Goal: Task Accomplishment & Management: Manage account settings

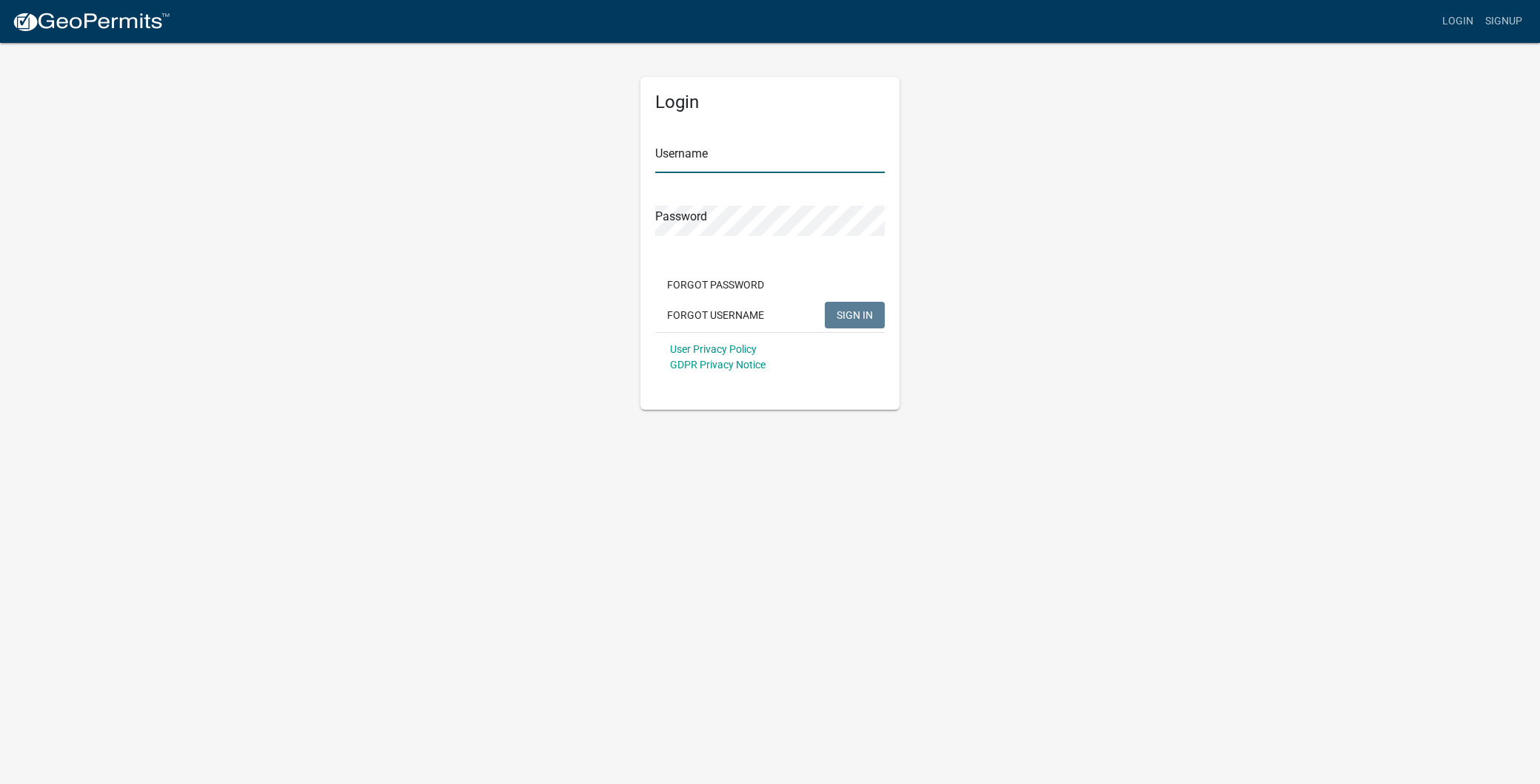
type input "[EMAIL_ADDRESS][DOMAIN_NAME]"
click at [861, 315] on span "SIGN IN" at bounding box center [855, 315] width 36 height 12
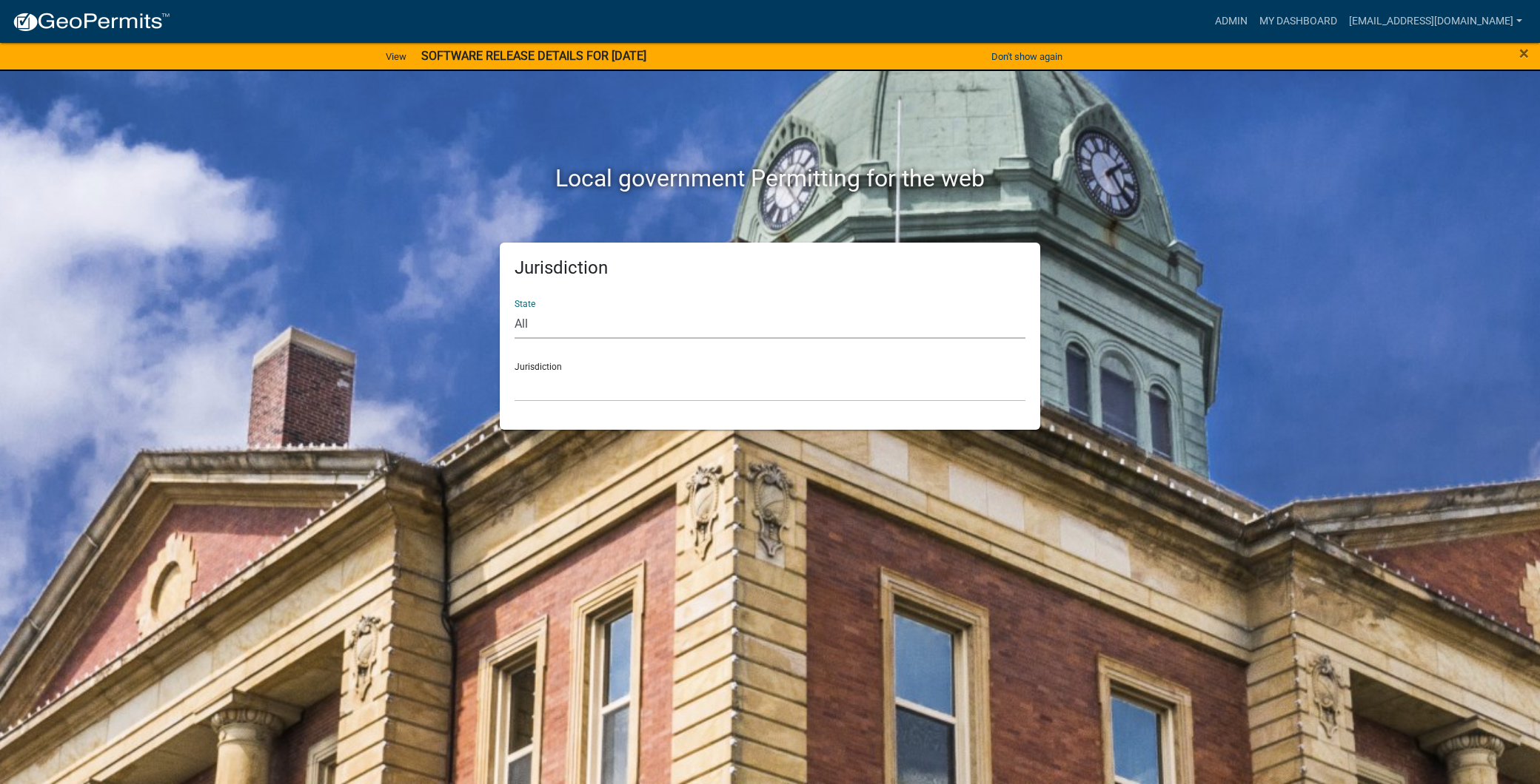
click at [756, 326] on select "All [US_STATE] [US_STATE] [US_STATE] [US_STATE] [US_STATE] [US_STATE] [US_STATE…" at bounding box center [769, 324] width 511 height 30
select select "[US_STATE]"
click at [514, 309] on select "All [US_STATE] [US_STATE] [US_STATE] [US_STATE] [US_STATE] [US_STATE] [US_STATE…" at bounding box center [769, 324] width 511 height 30
click at [632, 378] on select "City of [GEOGRAPHIC_DATA], [US_STATE] City of [GEOGRAPHIC_DATA], [US_STATE] Cit…" at bounding box center [769, 387] width 511 height 30
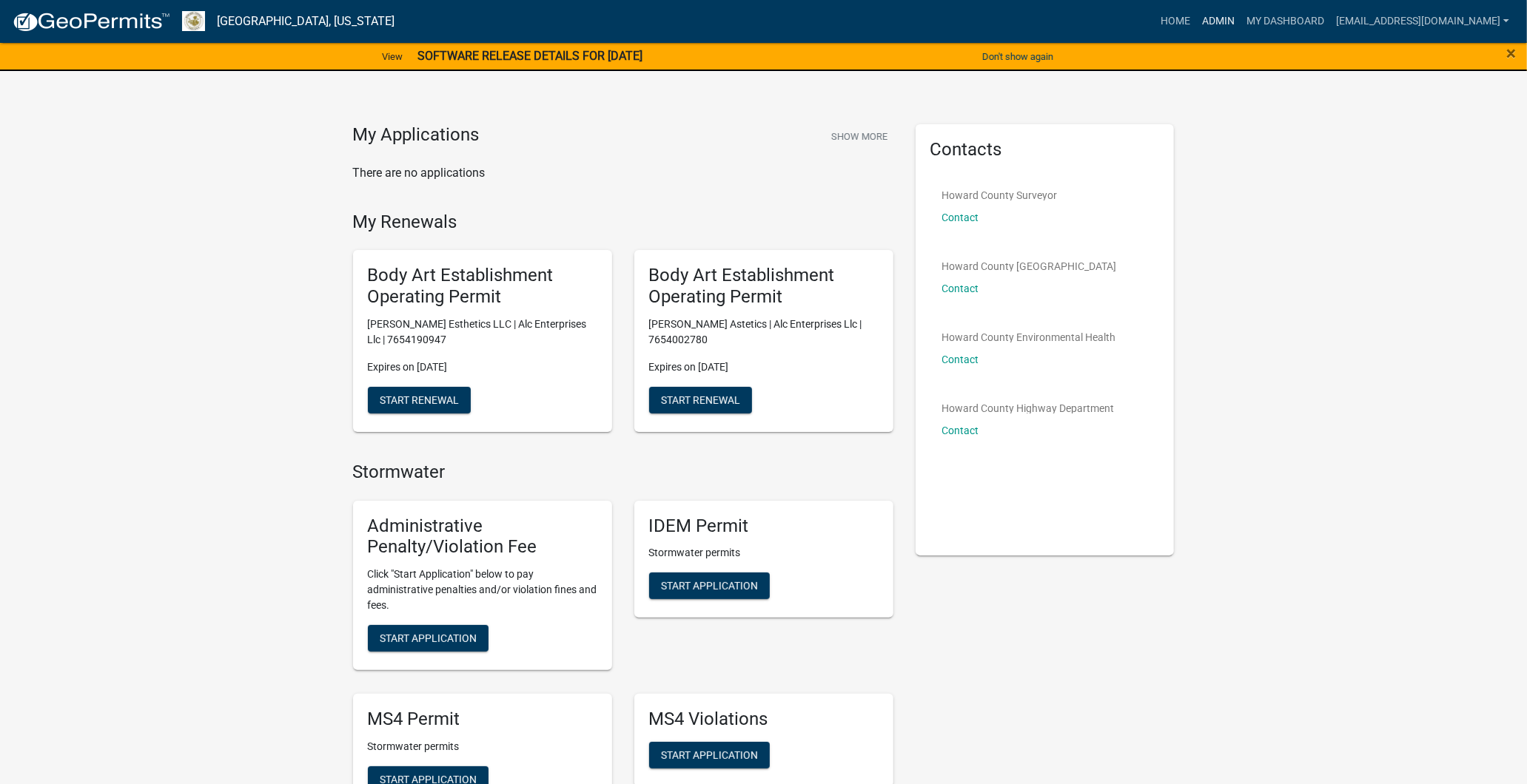
click at [1196, 13] on link "Admin" at bounding box center [1218, 21] width 45 height 28
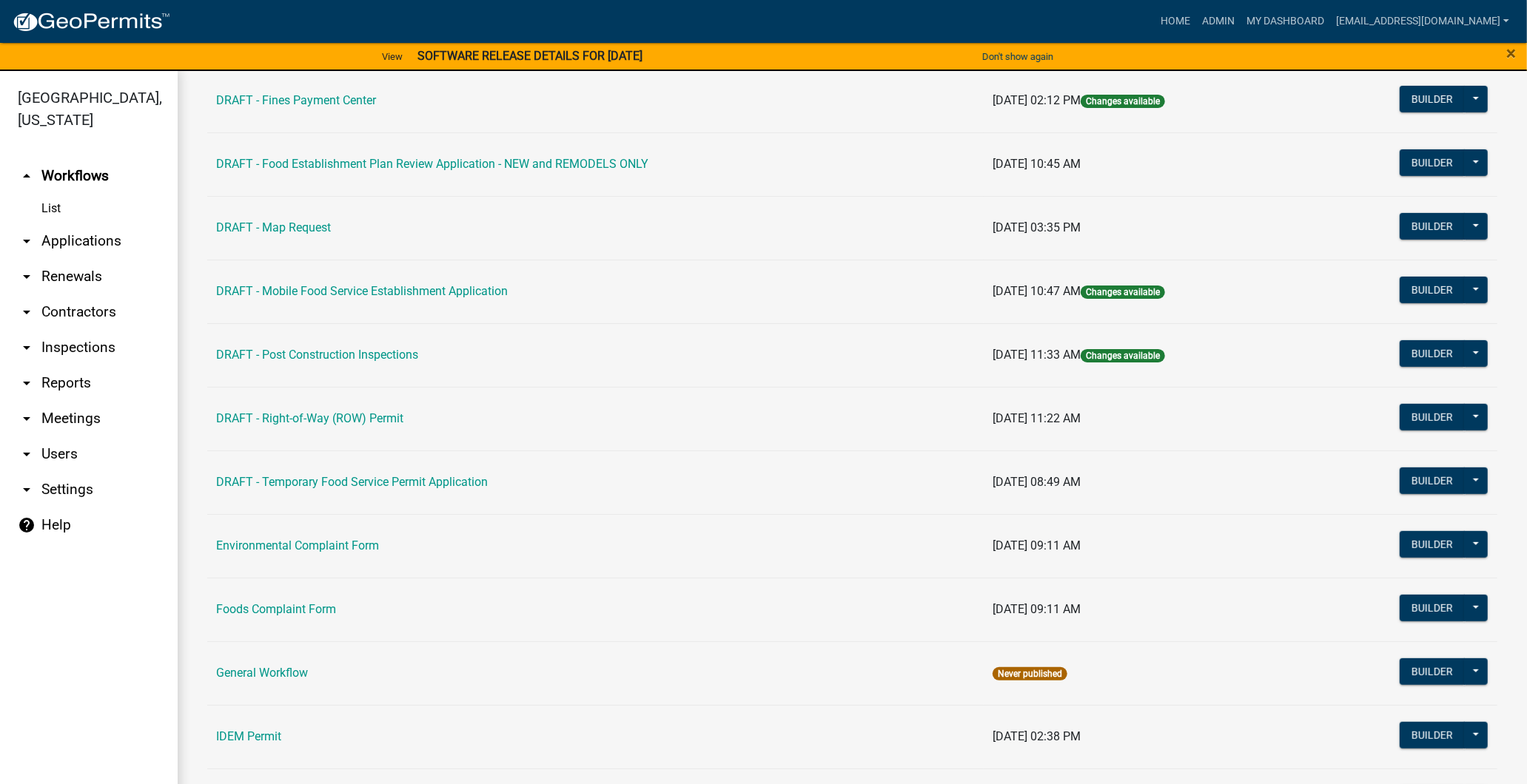
scroll to position [575, 0]
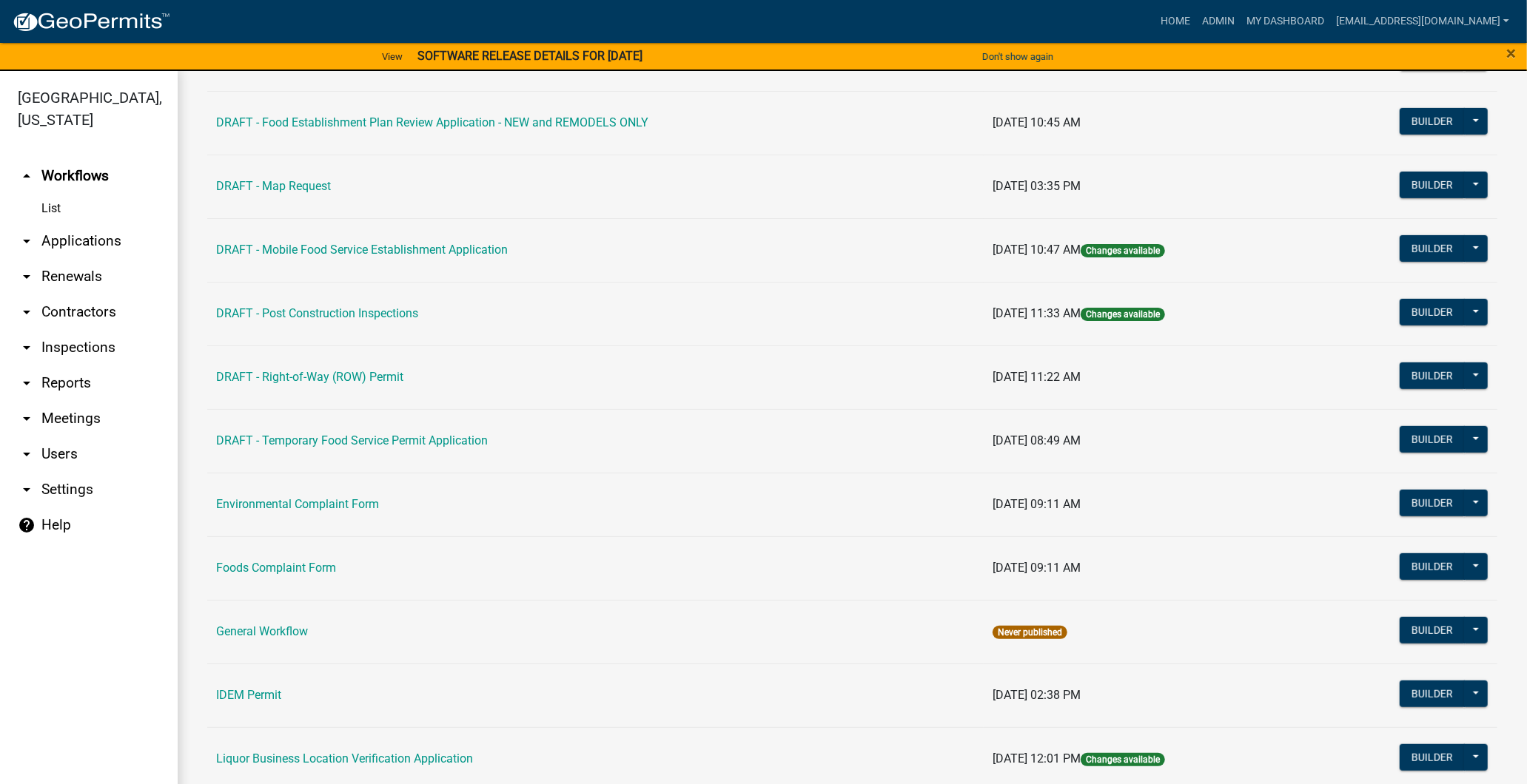
click at [77, 316] on link "arrow_drop_down Contractors" at bounding box center [89, 312] width 178 height 36
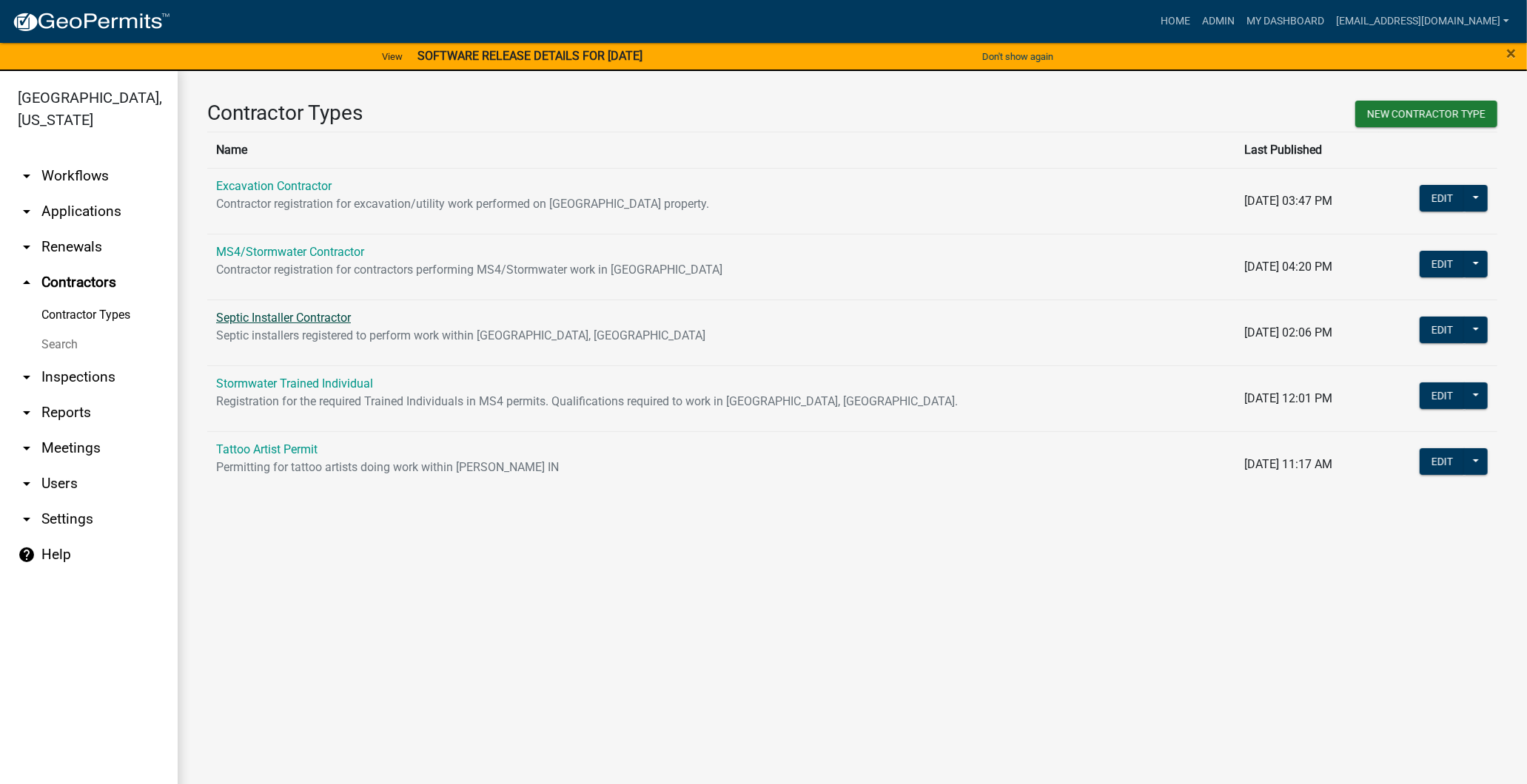
click at [303, 323] on link "Septic Installer Contractor" at bounding box center [284, 318] width 135 height 14
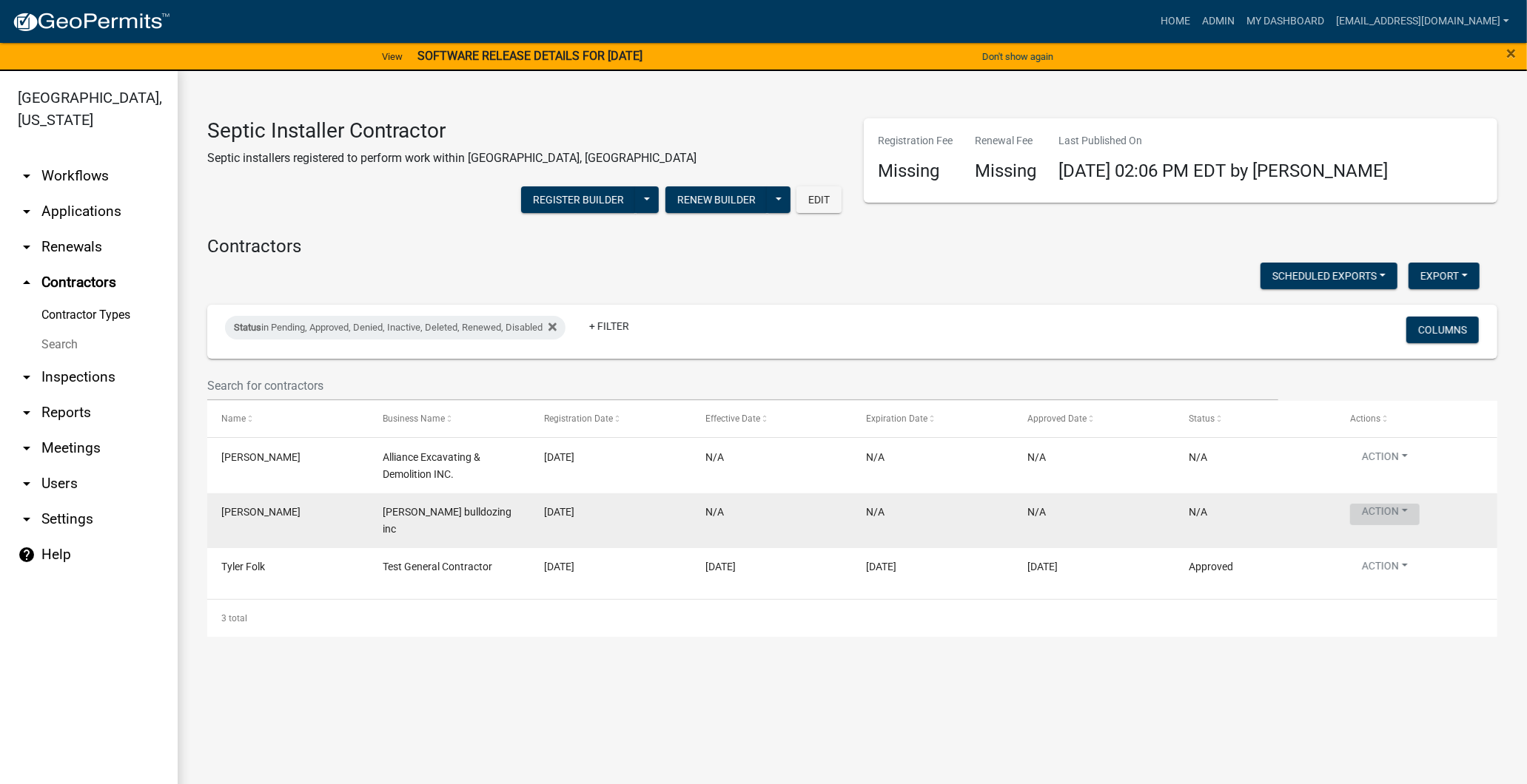
click at [1402, 504] on button "Action" at bounding box center [1385, 515] width 70 height 21
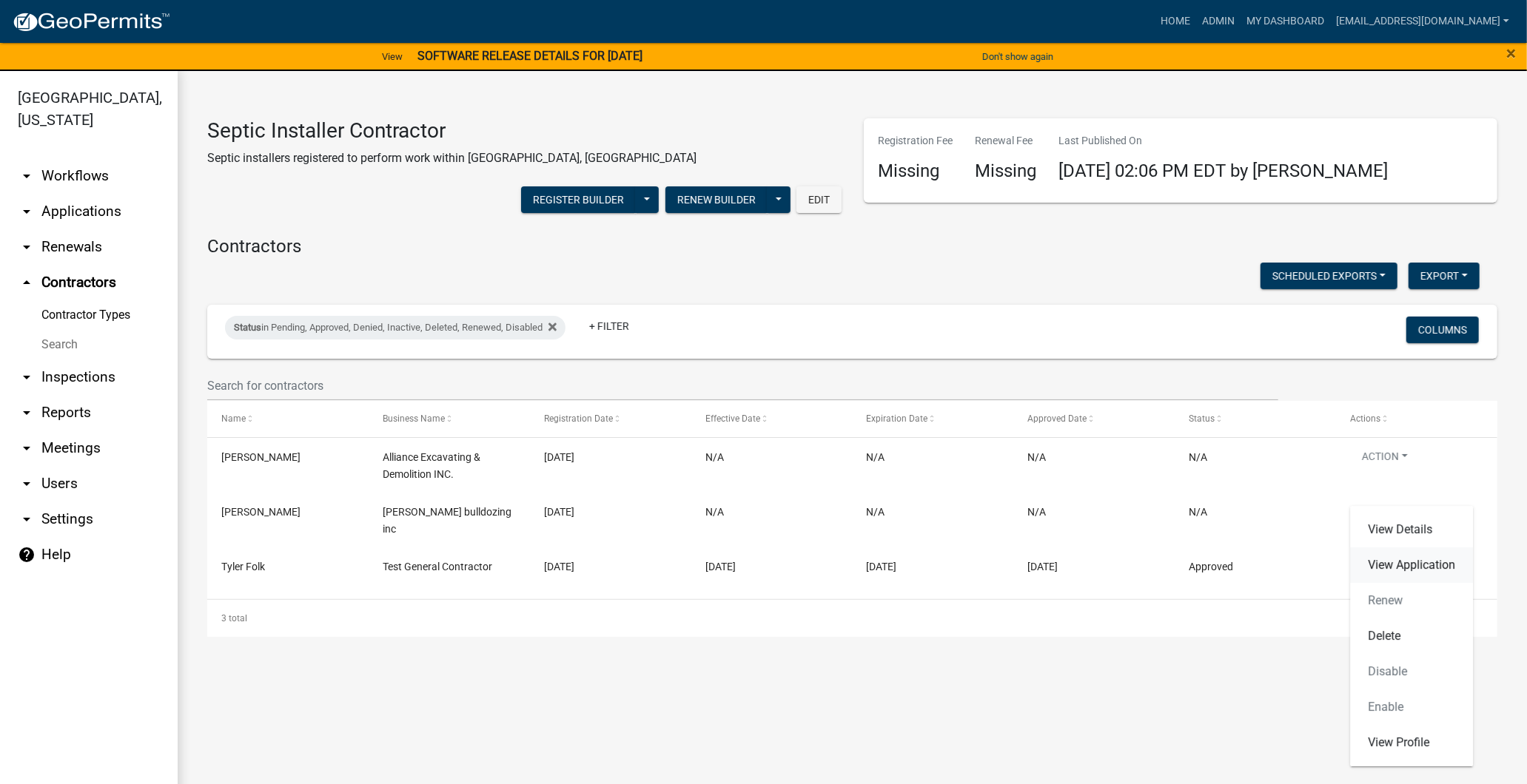
click at [1400, 566] on link "View Application" at bounding box center [1412, 565] width 123 height 36
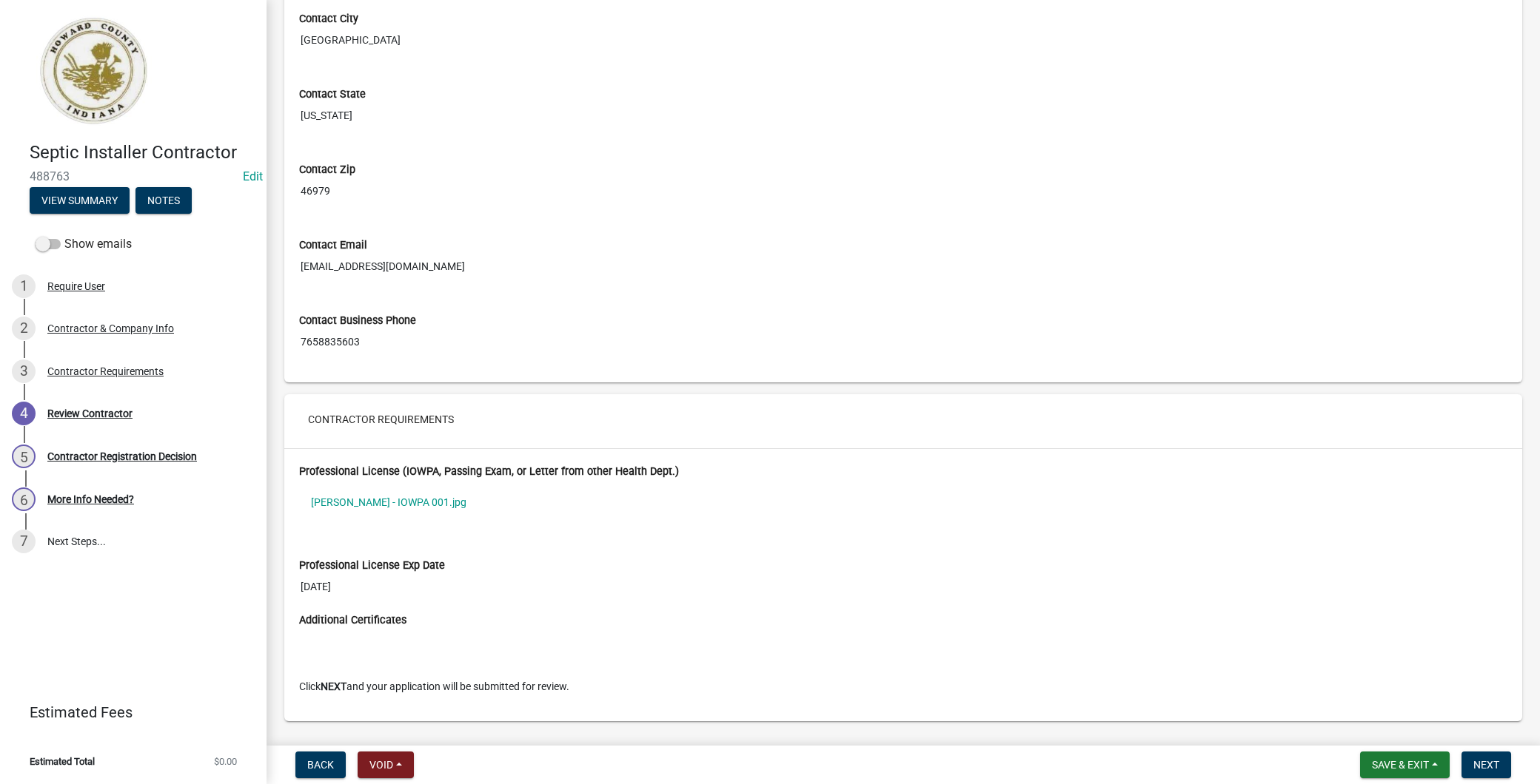
scroll to position [493, 0]
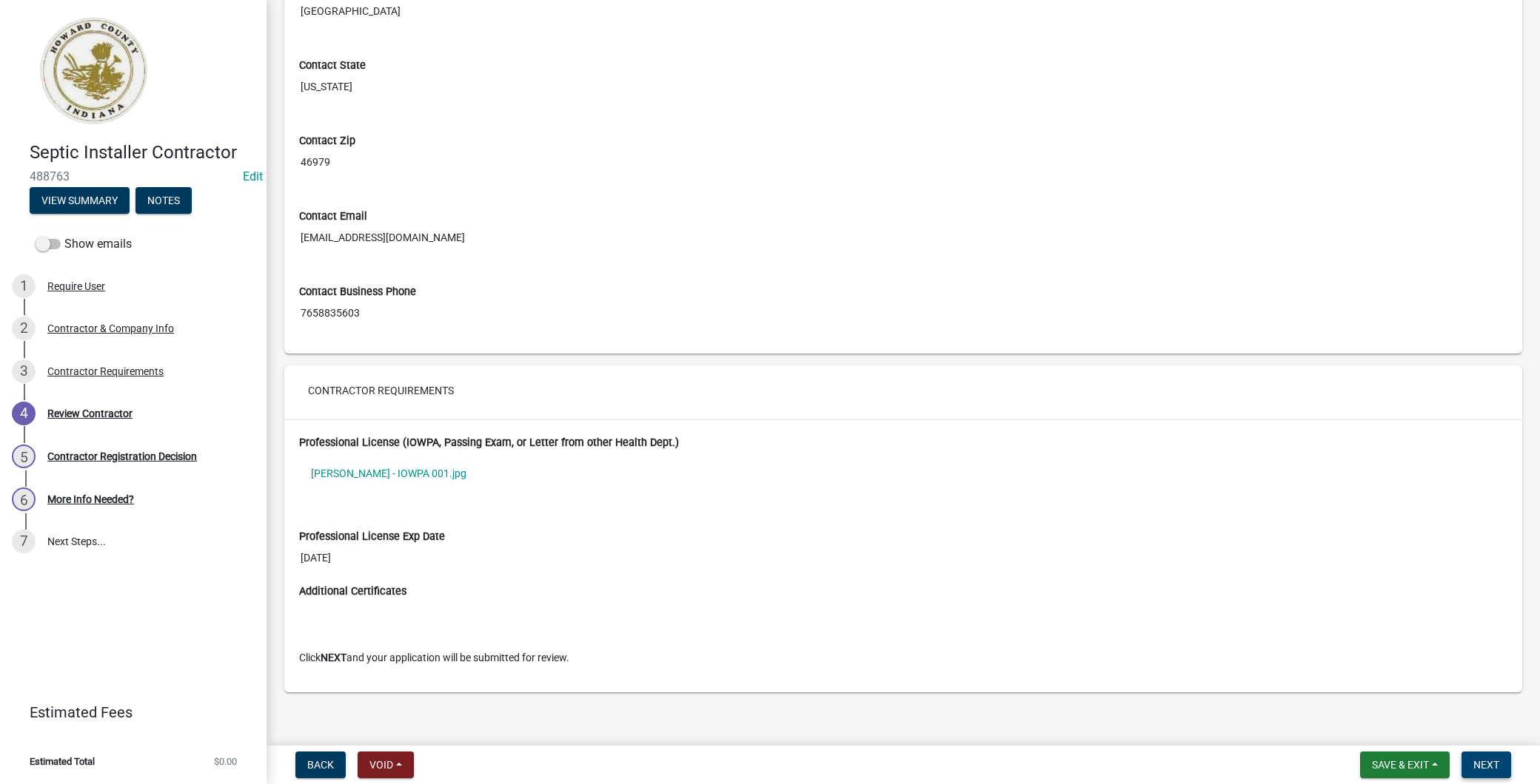
click at [1485, 759] on span "Next" at bounding box center [1486, 765] width 26 height 12
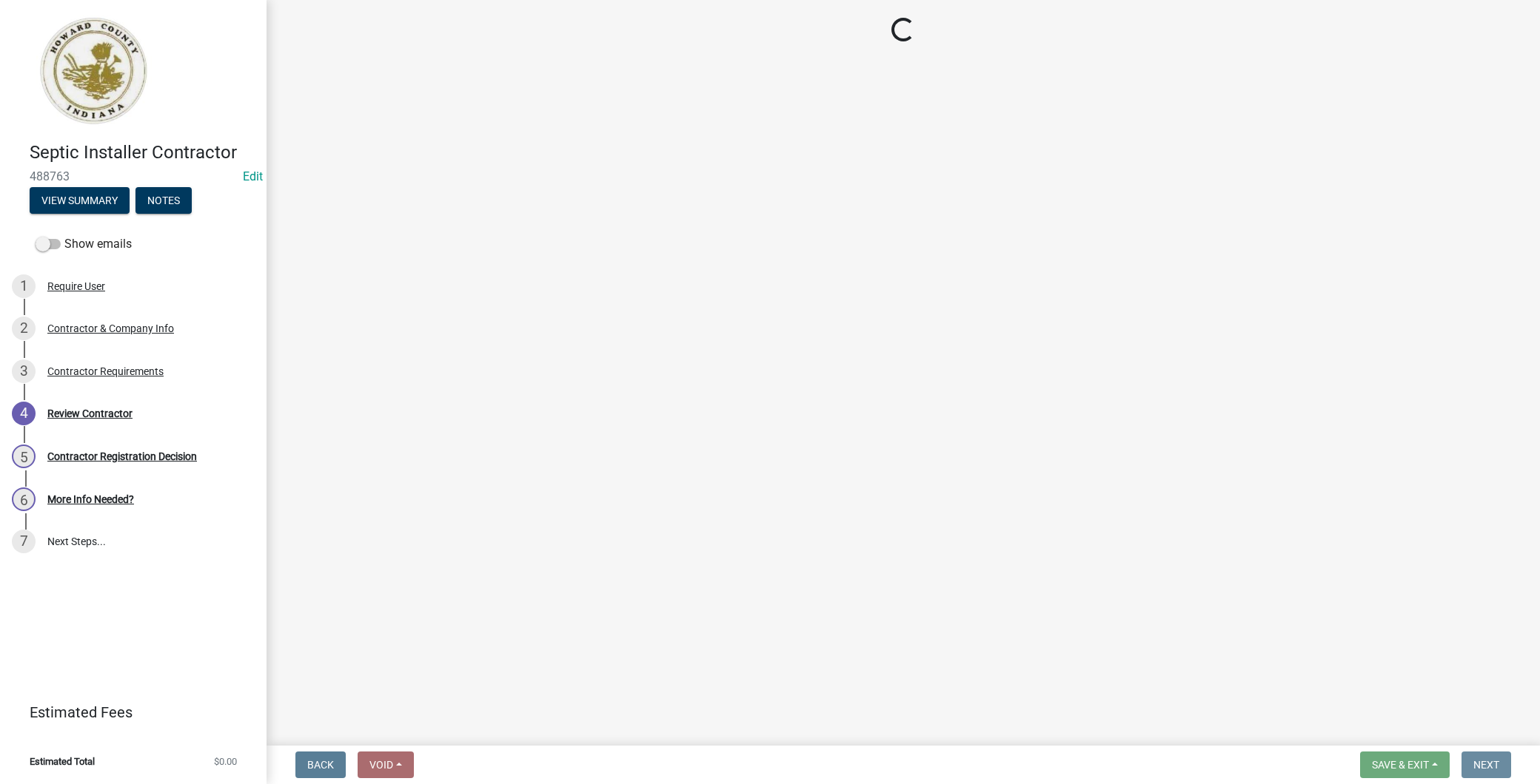
scroll to position [0, 0]
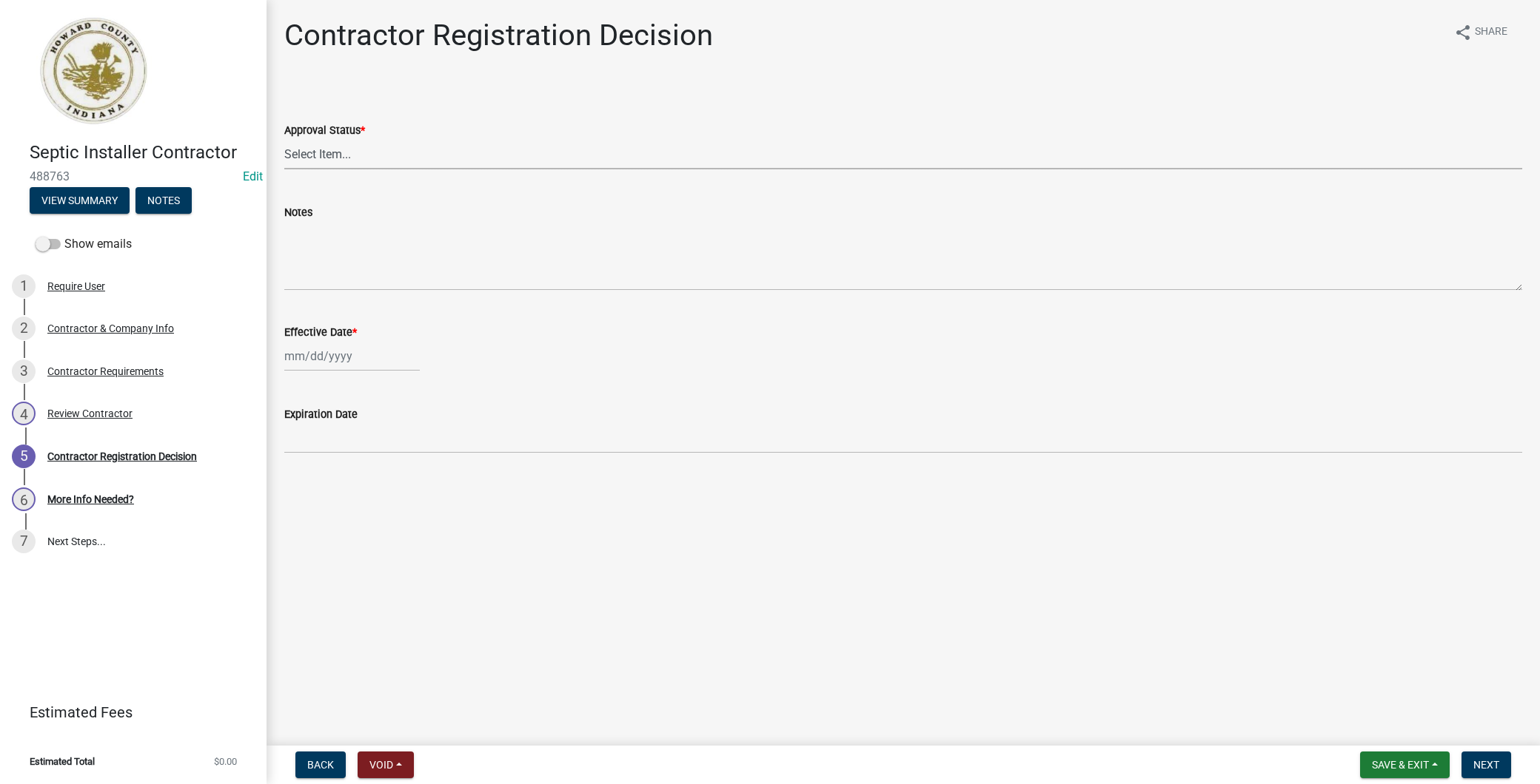
click at [504, 165] on select "Select Item... Approved Denied" at bounding box center [904, 154] width 1238 height 30
click at [284, 139] on select "Select Item... Approved Denied" at bounding box center [904, 154] width 1238 height 30
select select "4b86b809-39dd-4c68-9f3d-fdb3e7050482"
click at [356, 372] on wm-data-entity-input "Effective Date *" at bounding box center [904, 343] width 1238 height 82
click at [357, 361] on div at bounding box center [352, 356] width 136 height 30
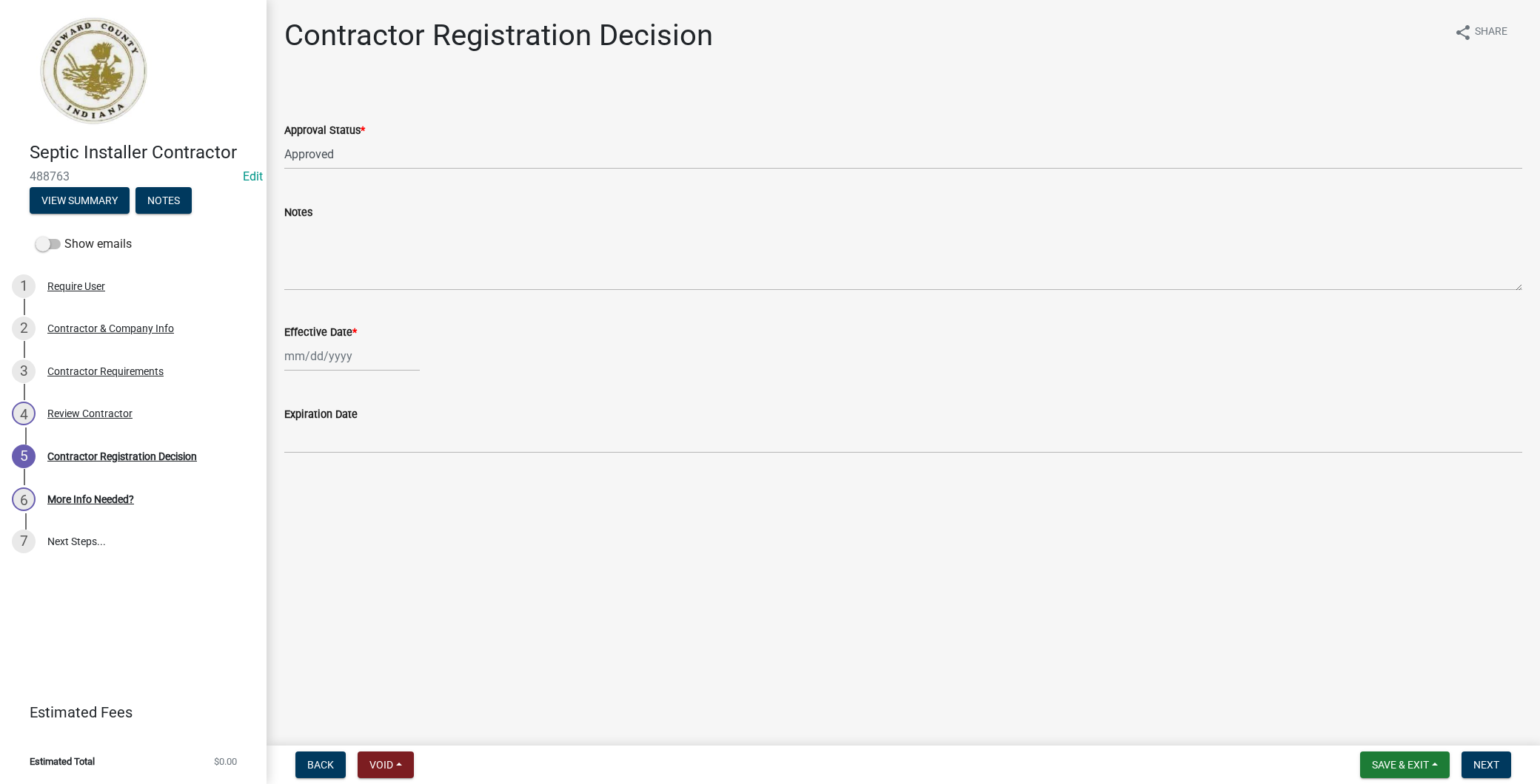
select select "10"
select select "2025"
click at [330, 453] on div "7" at bounding box center [322, 457] width 24 height 24
type input "[DATE]"
click at [1491, 770] on span "Next" at bounding box center [1486, 765] width 26 height 12
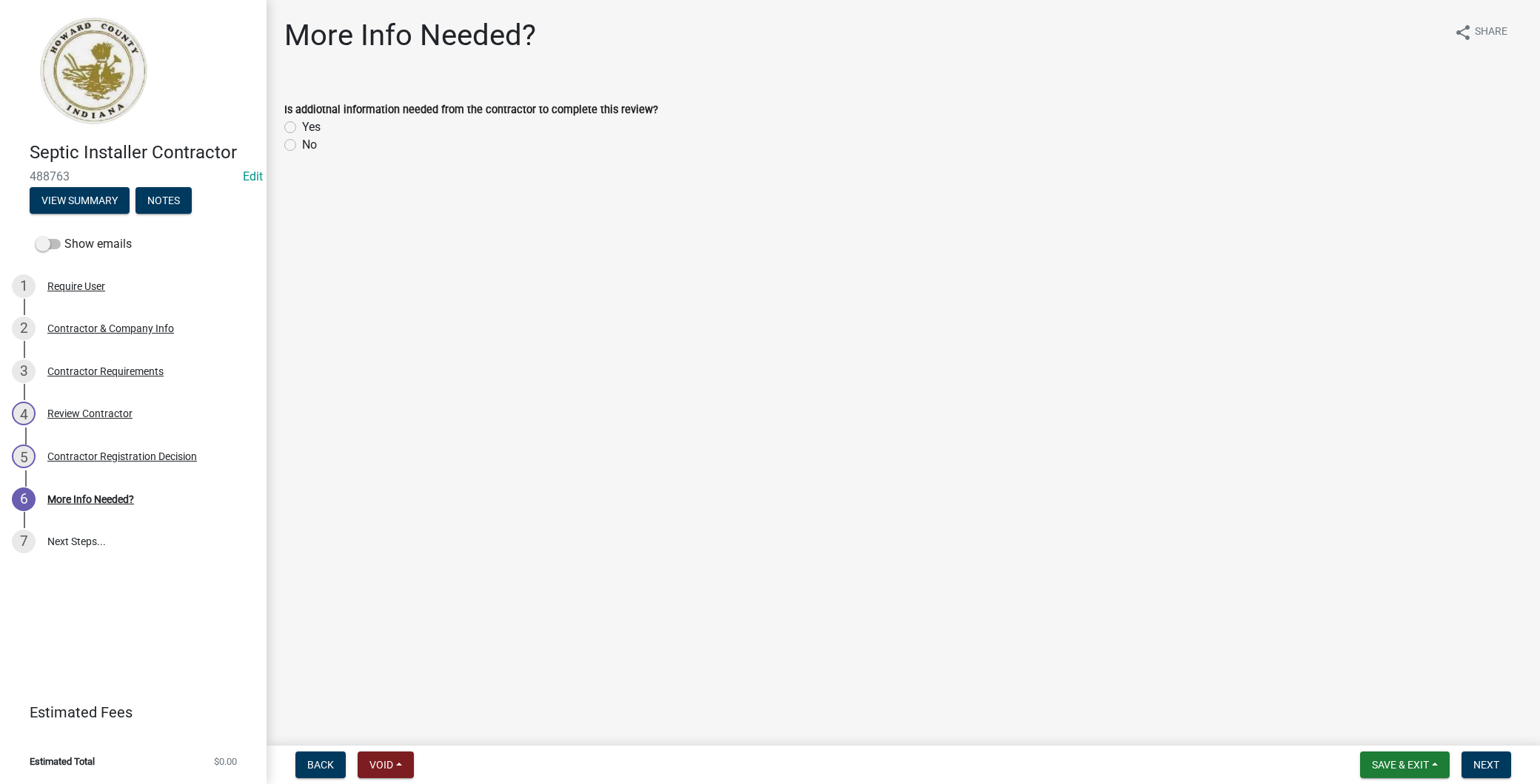
click at [302, 150] on label "No" at bounding box center [310, 145] width 15 height 17
click at [302, 146] on input "No" at bounding box center [306, 141] width 10 height 10
radio input "true"
click at [1476, 759] on span "Next" at bounding box center [1486, 765] width 26 height 12
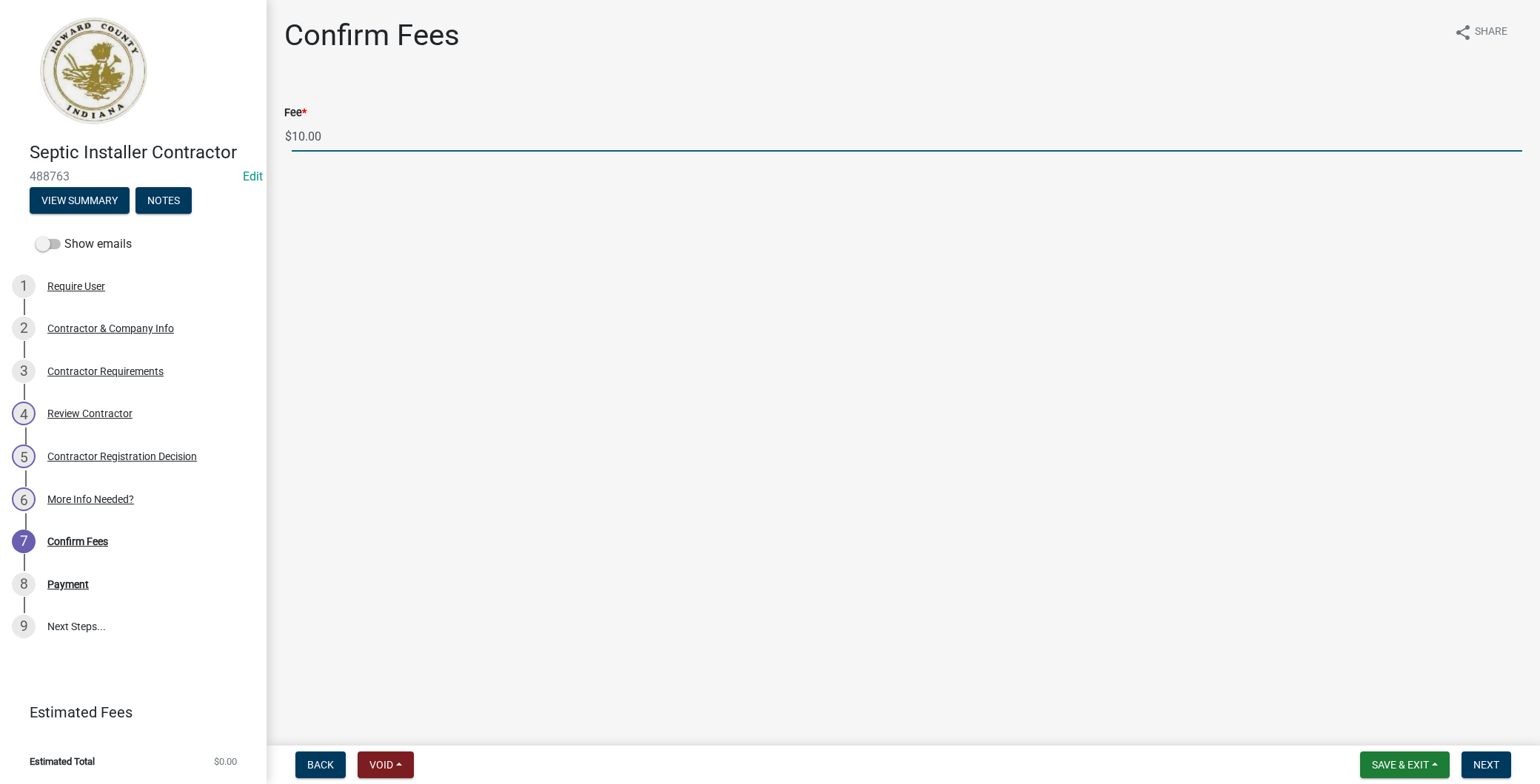
drag, startPoint x: 521, startPoint y: 145, endPoint x: -4, endPoint y: 121, distance: 525.5
click at [0, 121] on html "Internet Explorer does NOT work with GeoPermits. Get a new browser for more sec…" at bounding box center [770, 392] width 1540 height 784
type input "0"
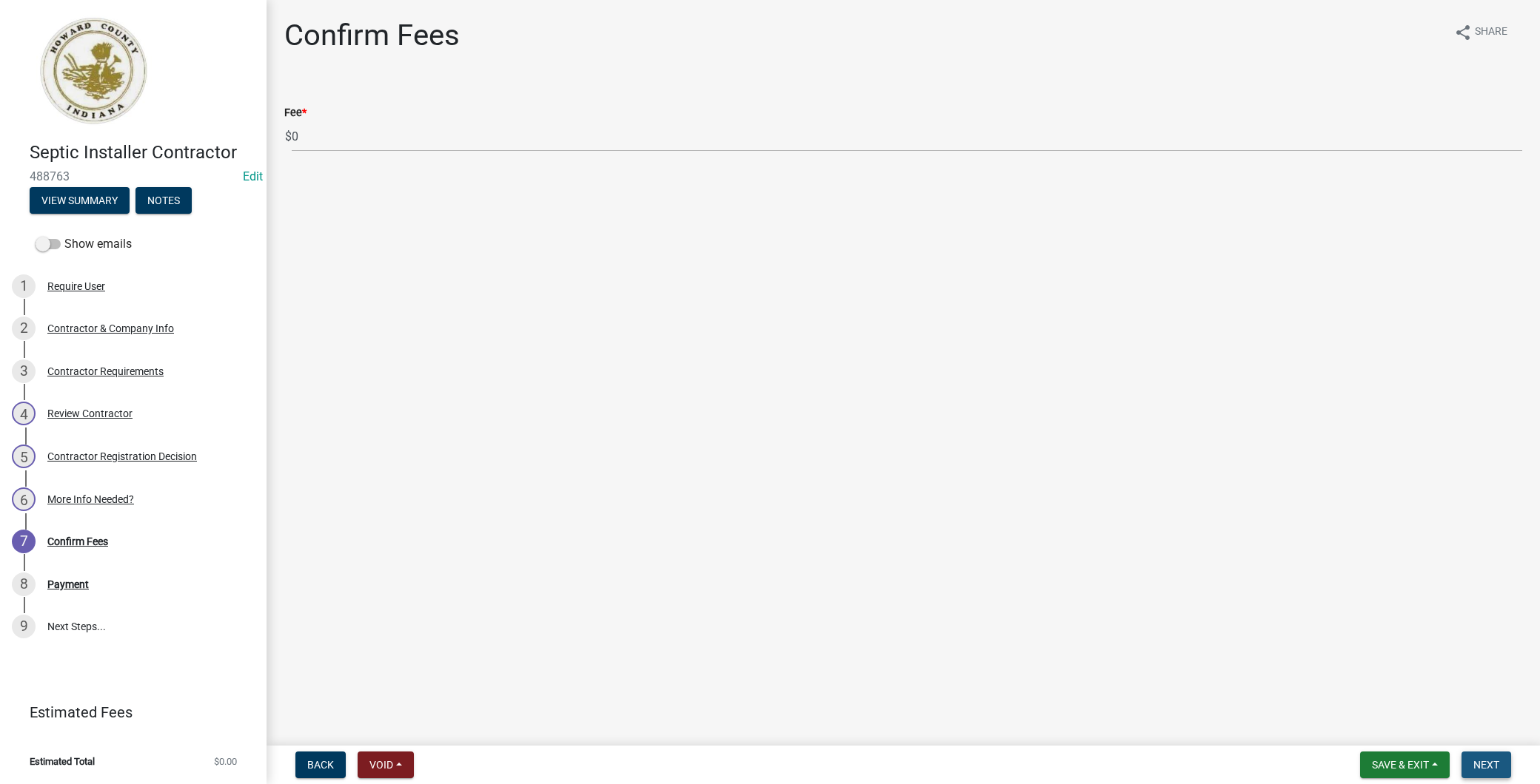
click at [1491, 764] on span "Next" at bounding box center [1486, 765] width 26 height 12
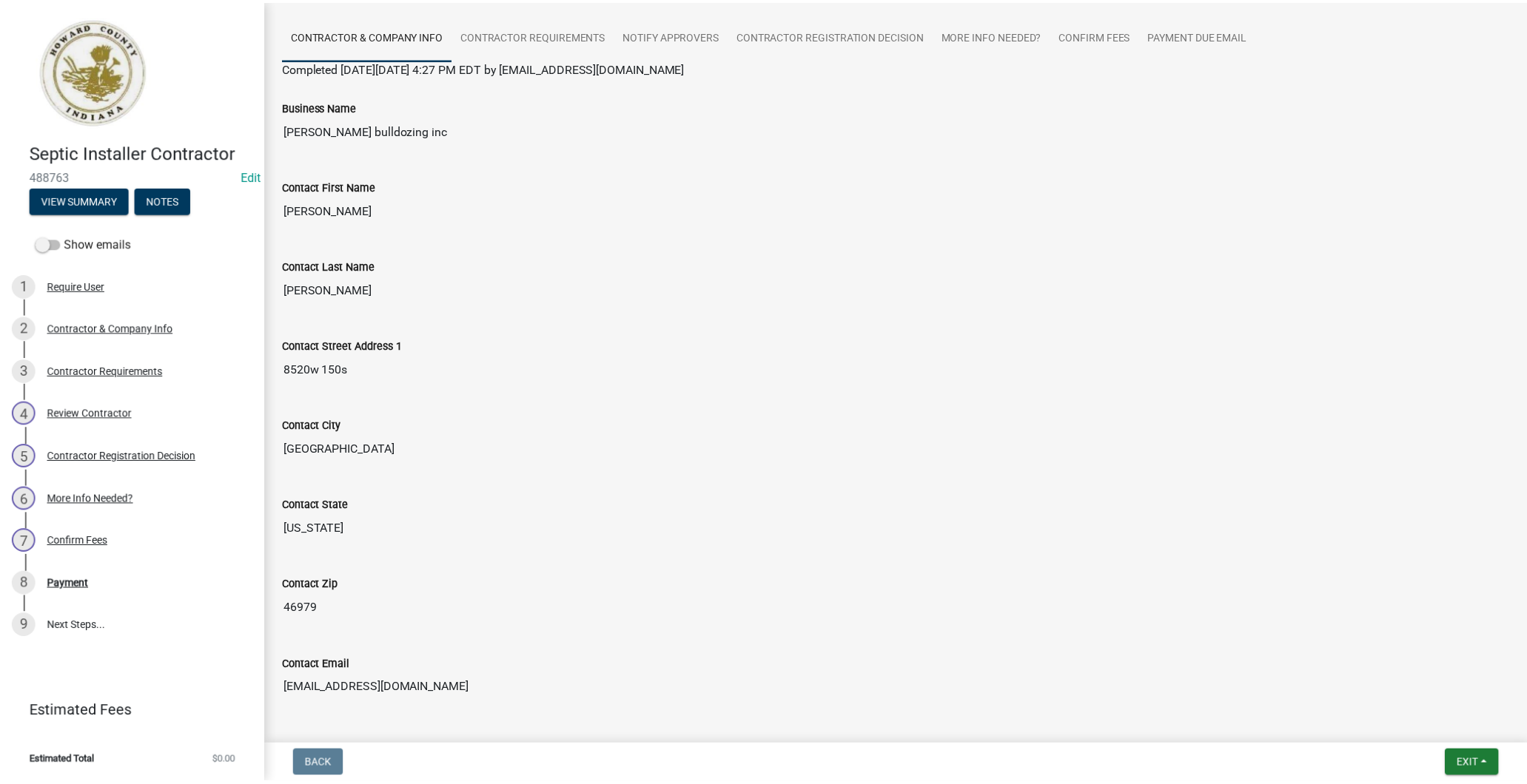
scroll to position [232, 0]
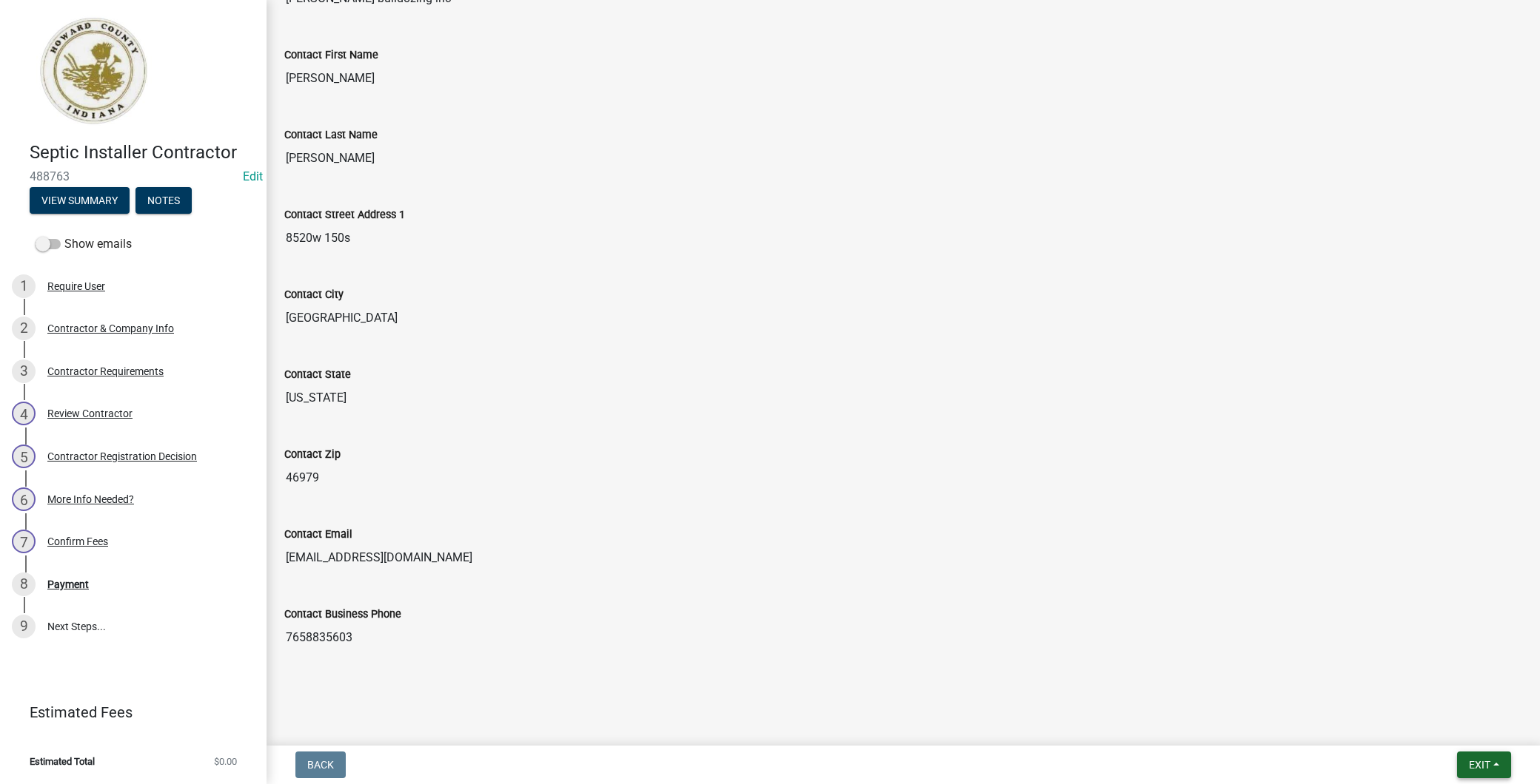
click at [1482, 771] on button "Exit" at bounding box center [1483, 764] width 54 height 27
click at [1456, 727] on button "Save & Exit" at bounding box center [1452, 726] width 118 height 36
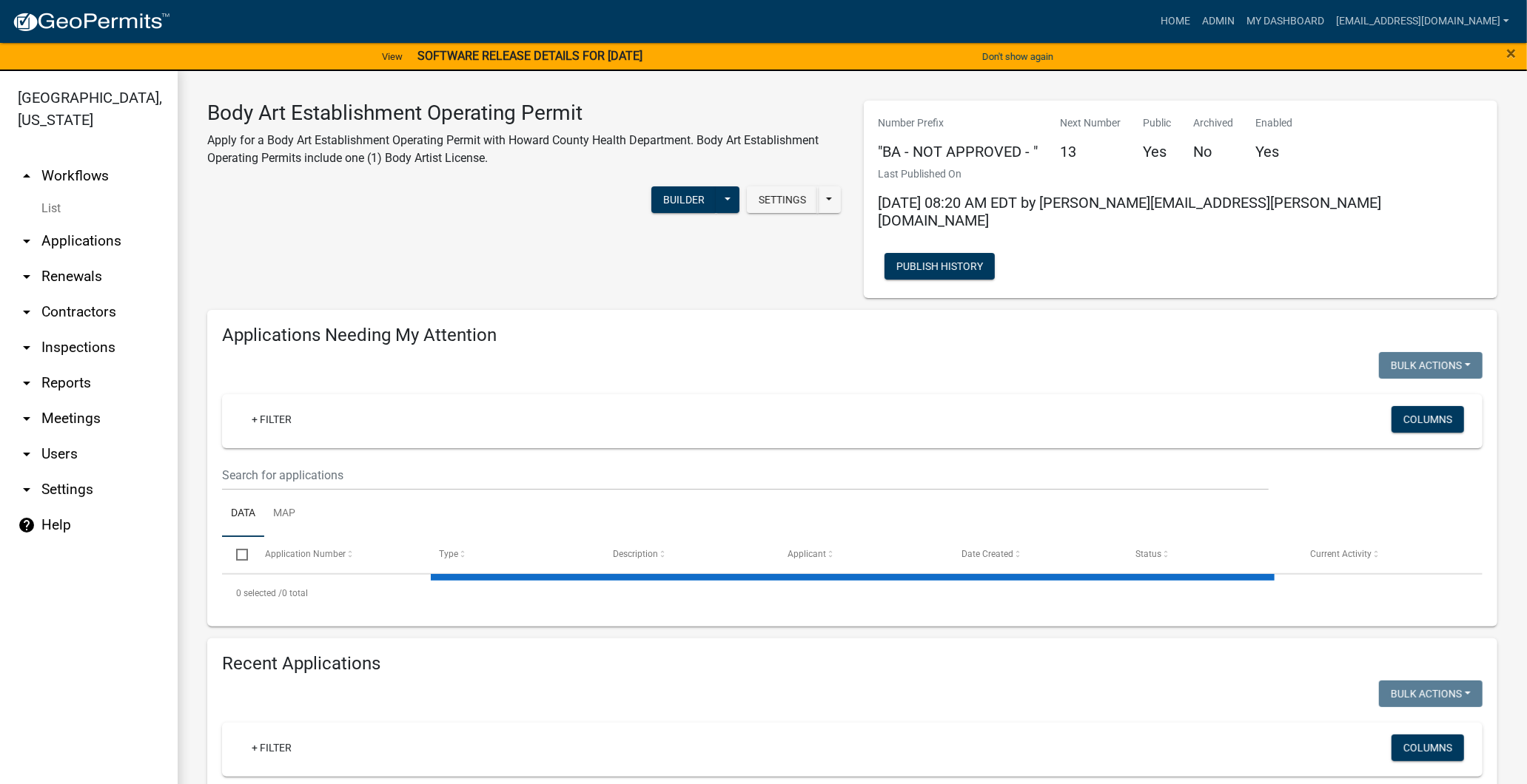
select select "3: 100"
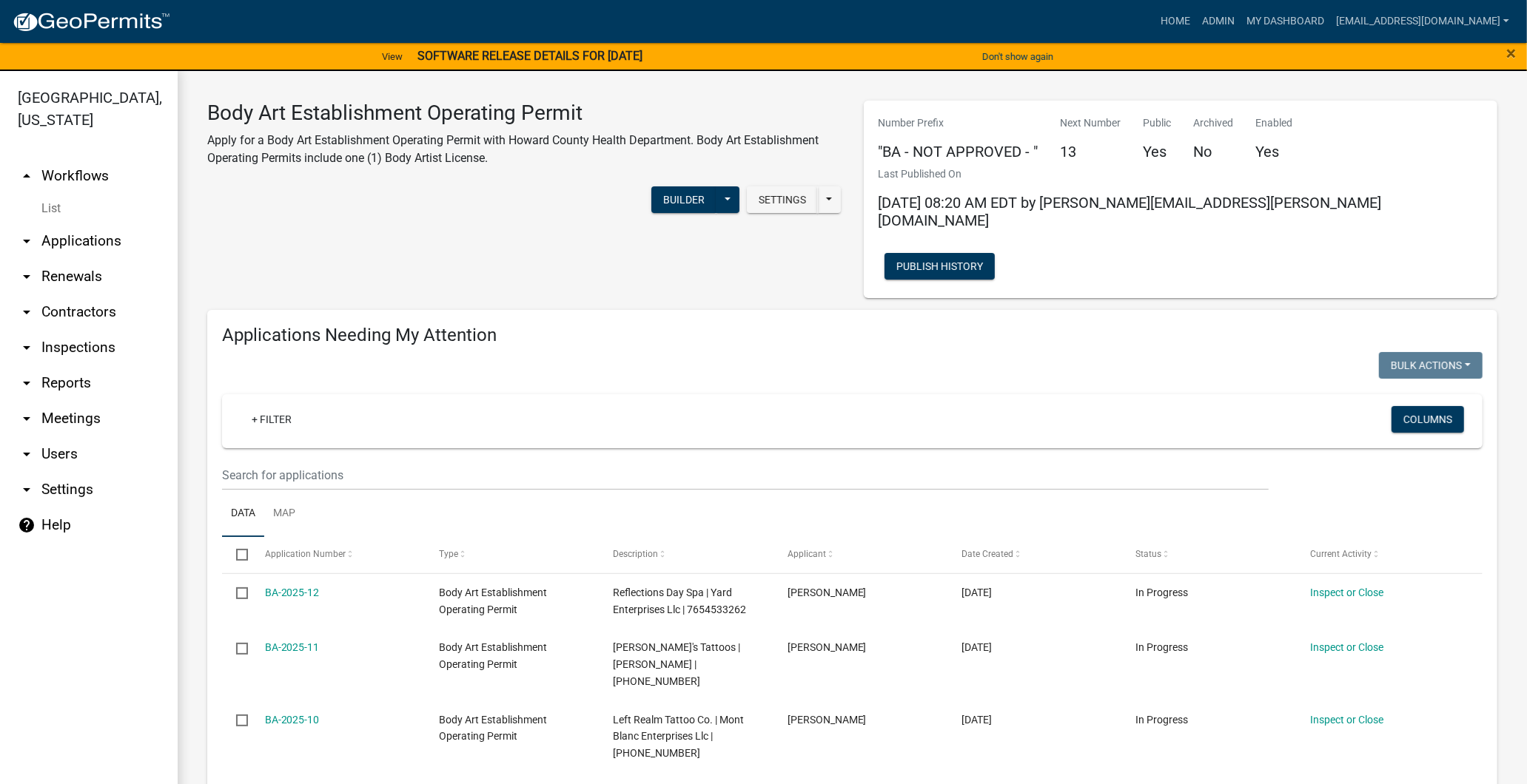
scroll to position [82, 0]
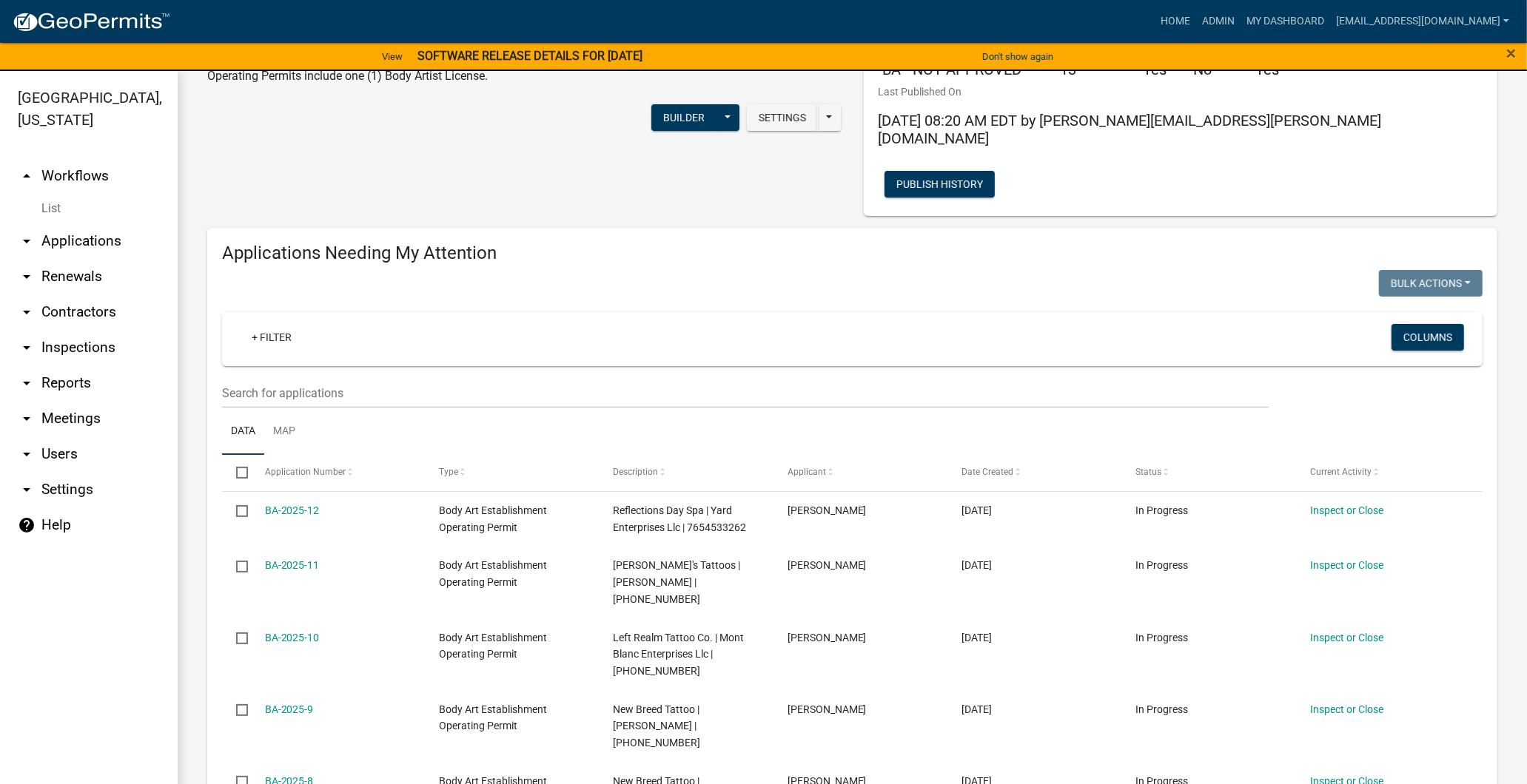
click at [55, 442] on link "arrow_drop_down Users" at bounding box center [89, 454] width 178 height 36
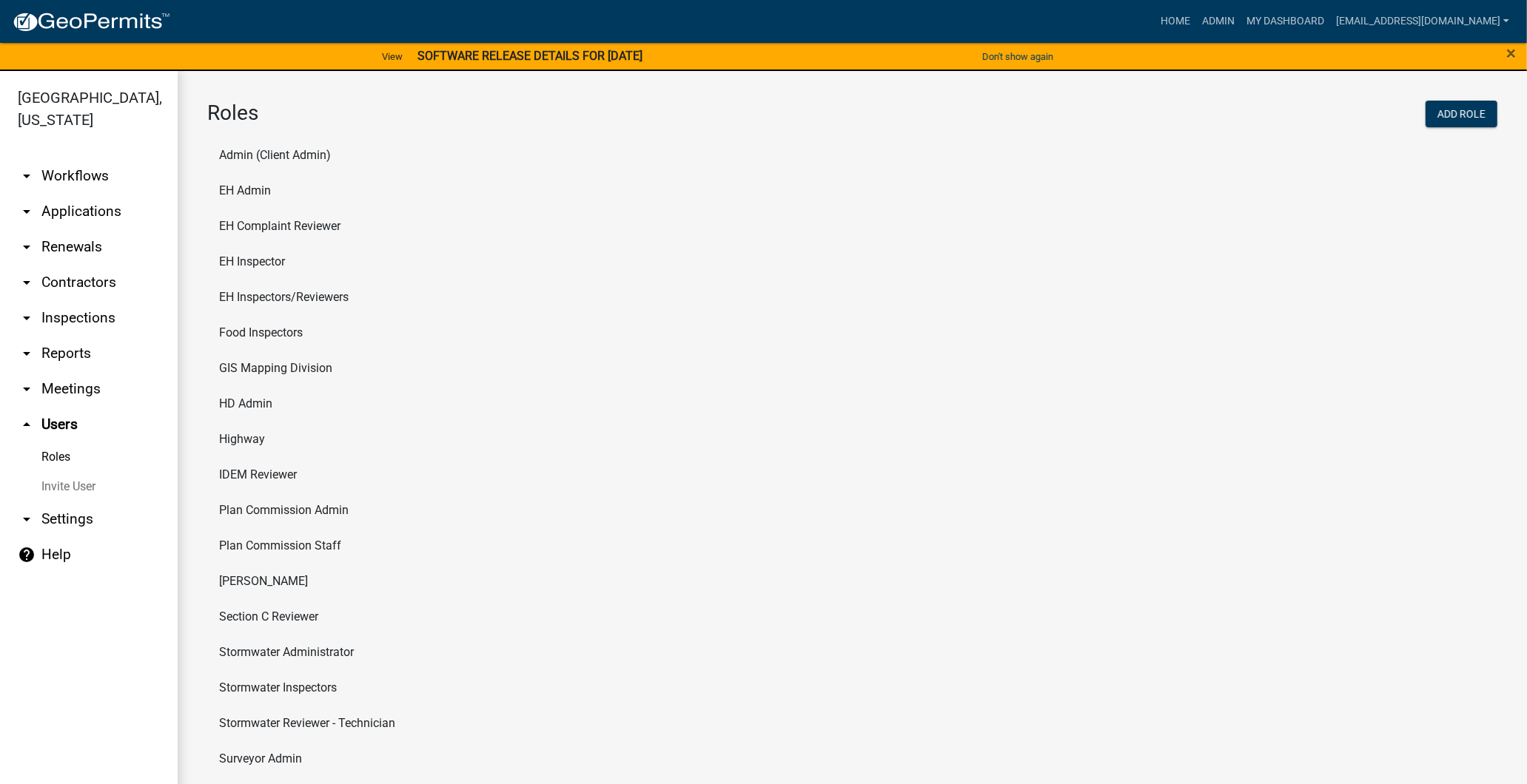
click at [86, 283] on link "arrow_drop_down Contractors" at bounding box center [89, 282] width 178 height 36
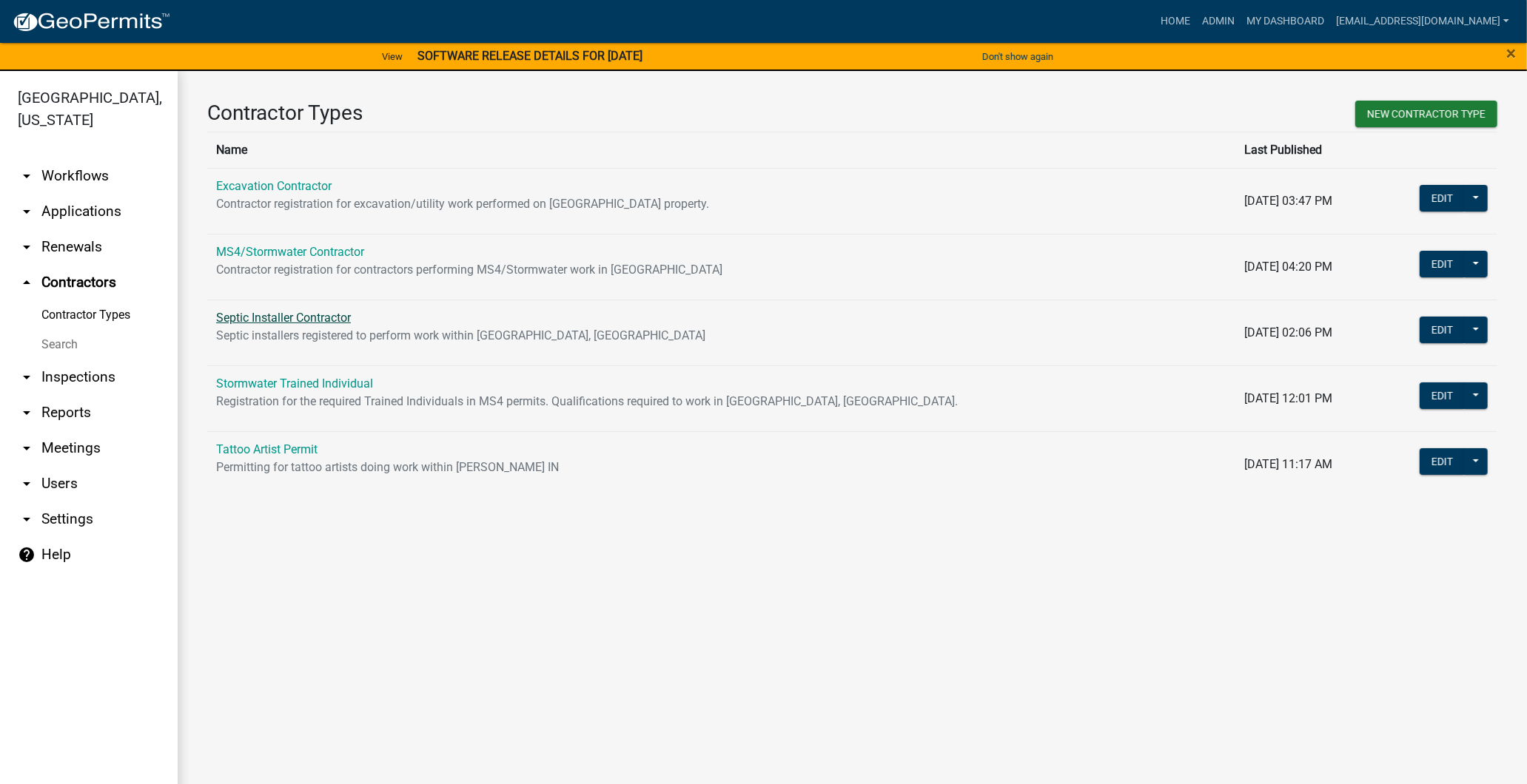
click at [285, 317] on link "Septic Installer Contractor" at bounding box center [284, 318] width 135 height 14
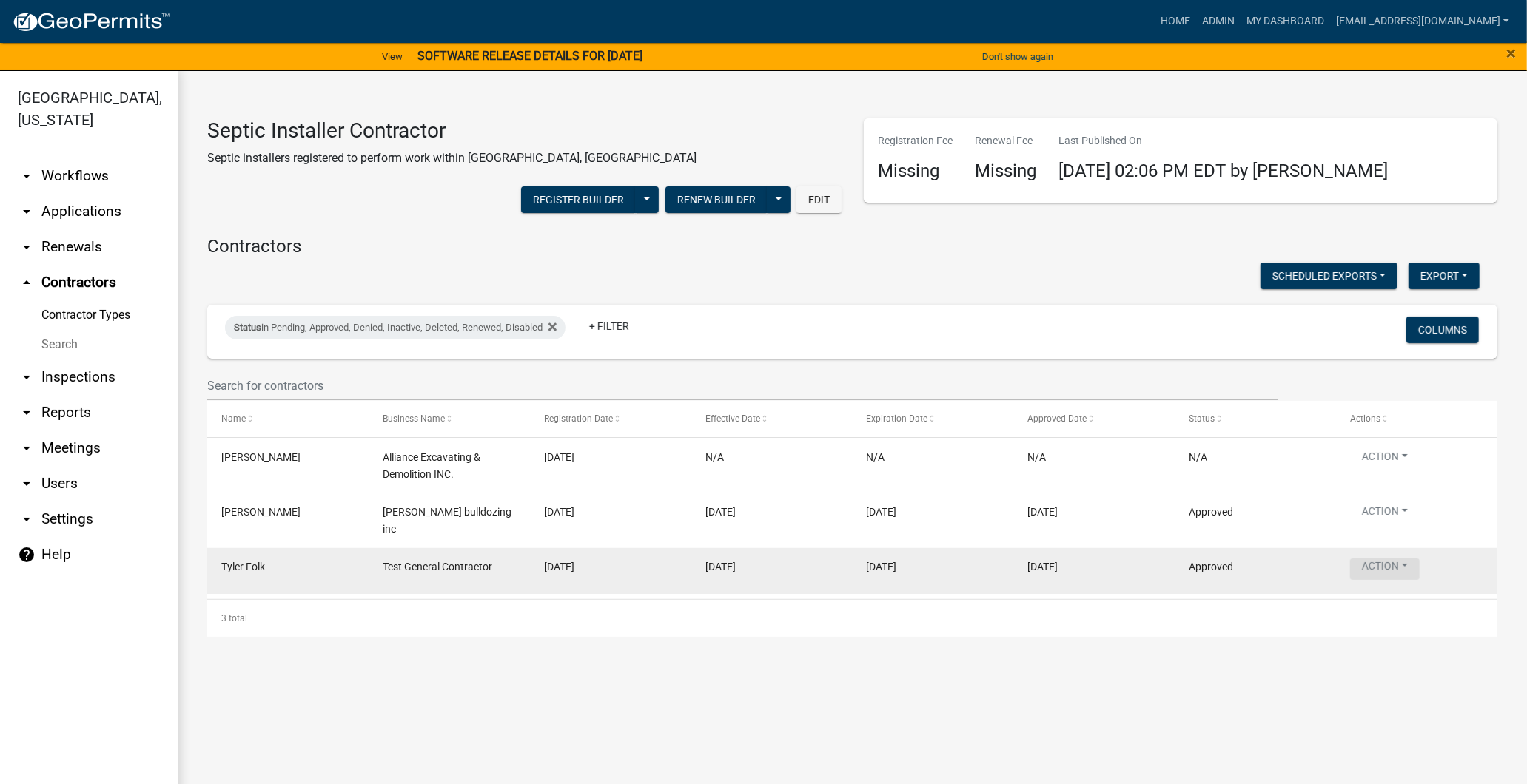
click at [1387, 559] on button "Action" at bounding box center [1385, 569] width 70 height 21
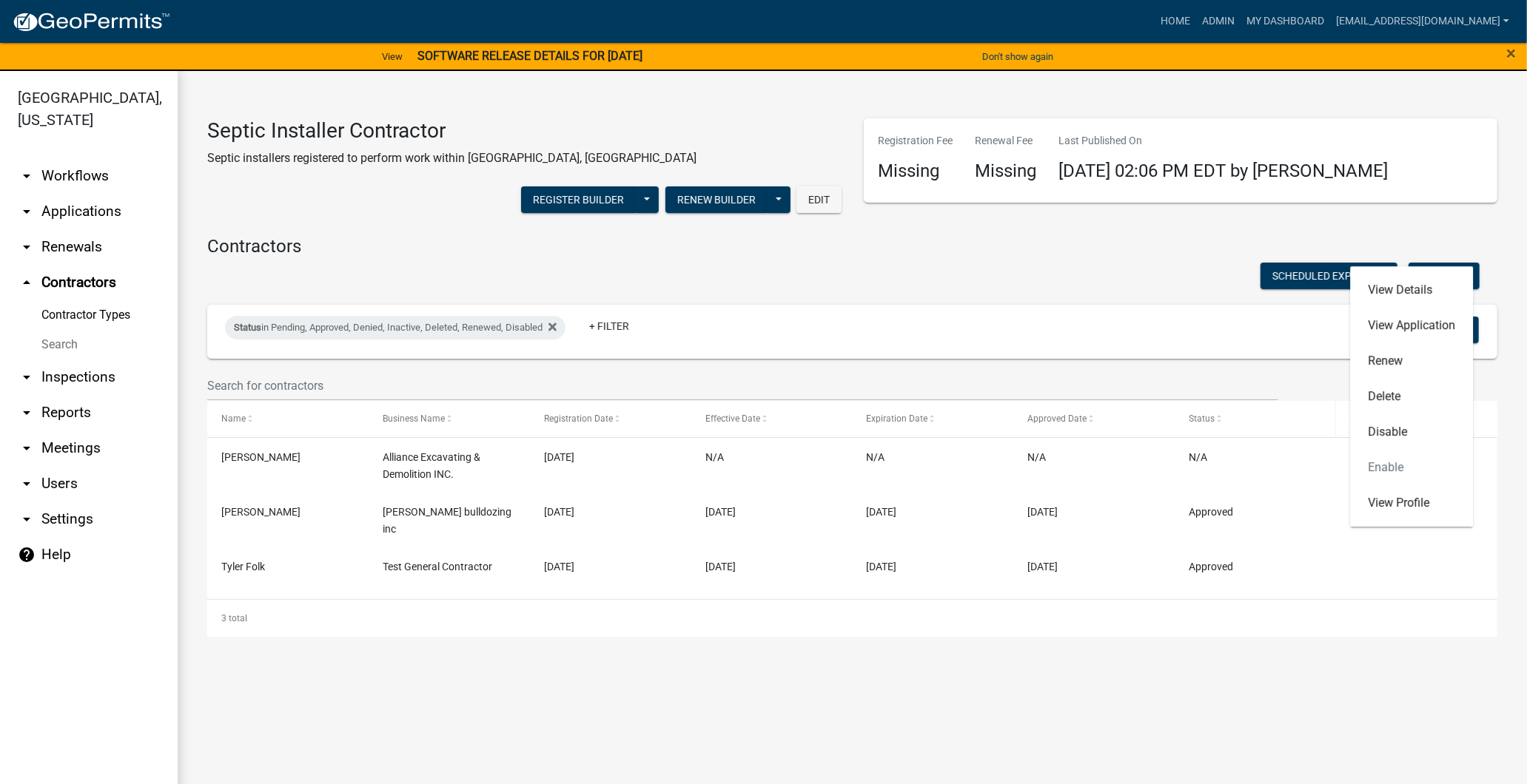
click at [1290, 412] on div "Status" at bounding box center [1255, 420] width 134 height 15
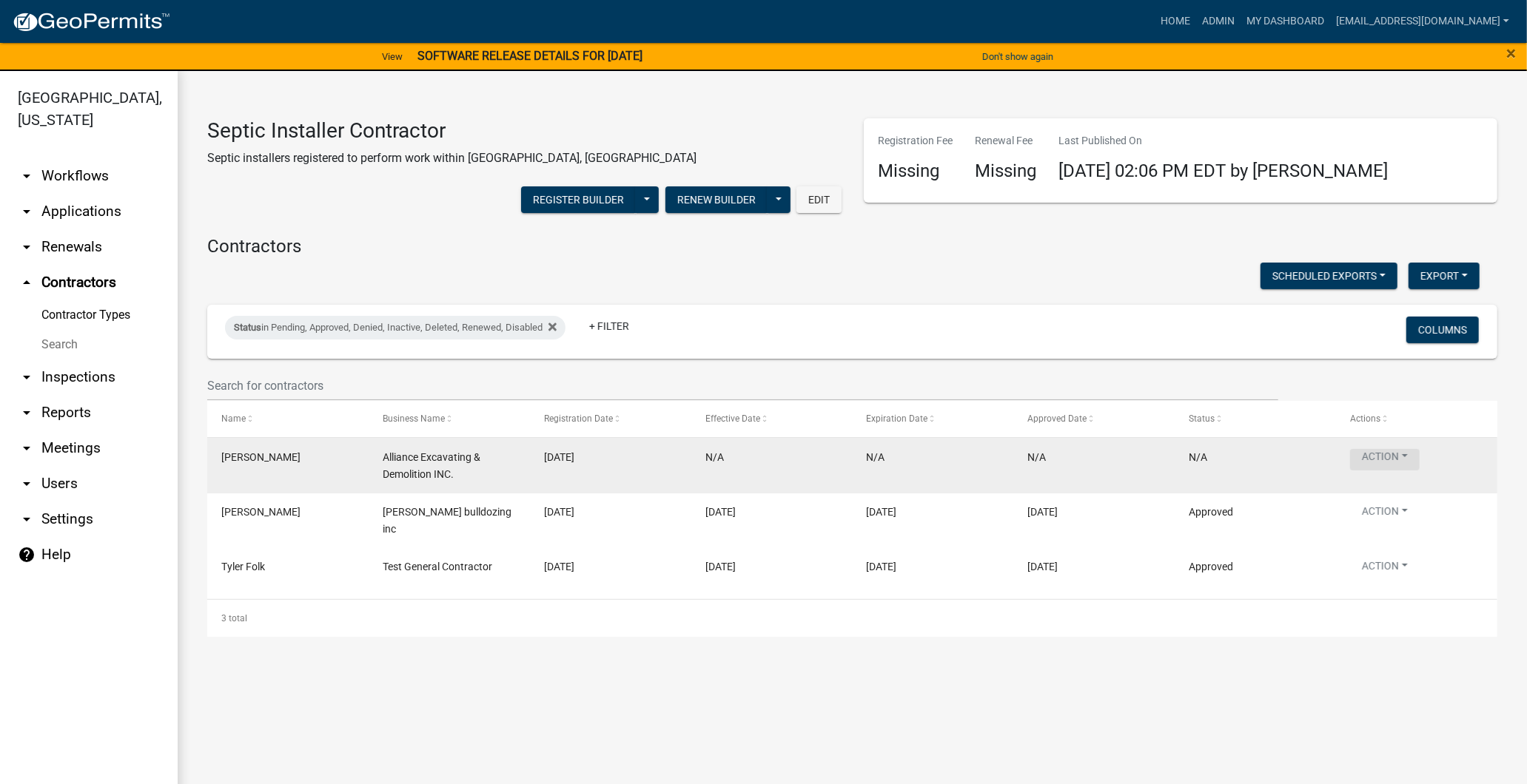
click at [1371, 449] on button "Action" at bounding box center [1385, 459] width 70 height 21
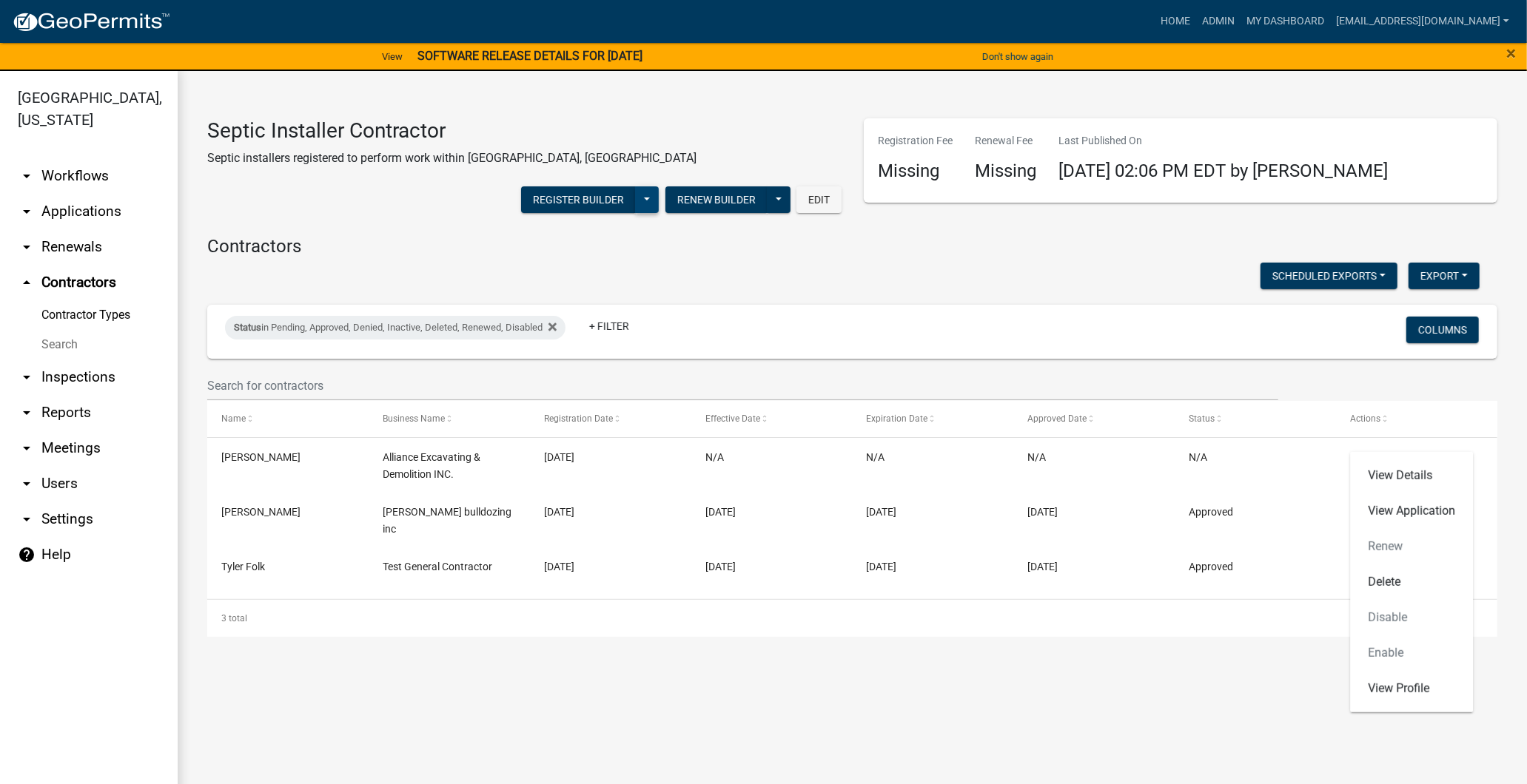
click at [659, 187] on button at bounding box center [646, 199] width 24 height 27
click at [636, 187] on button "Register Builder" at bounding box center [578, 199] width 115 height 27
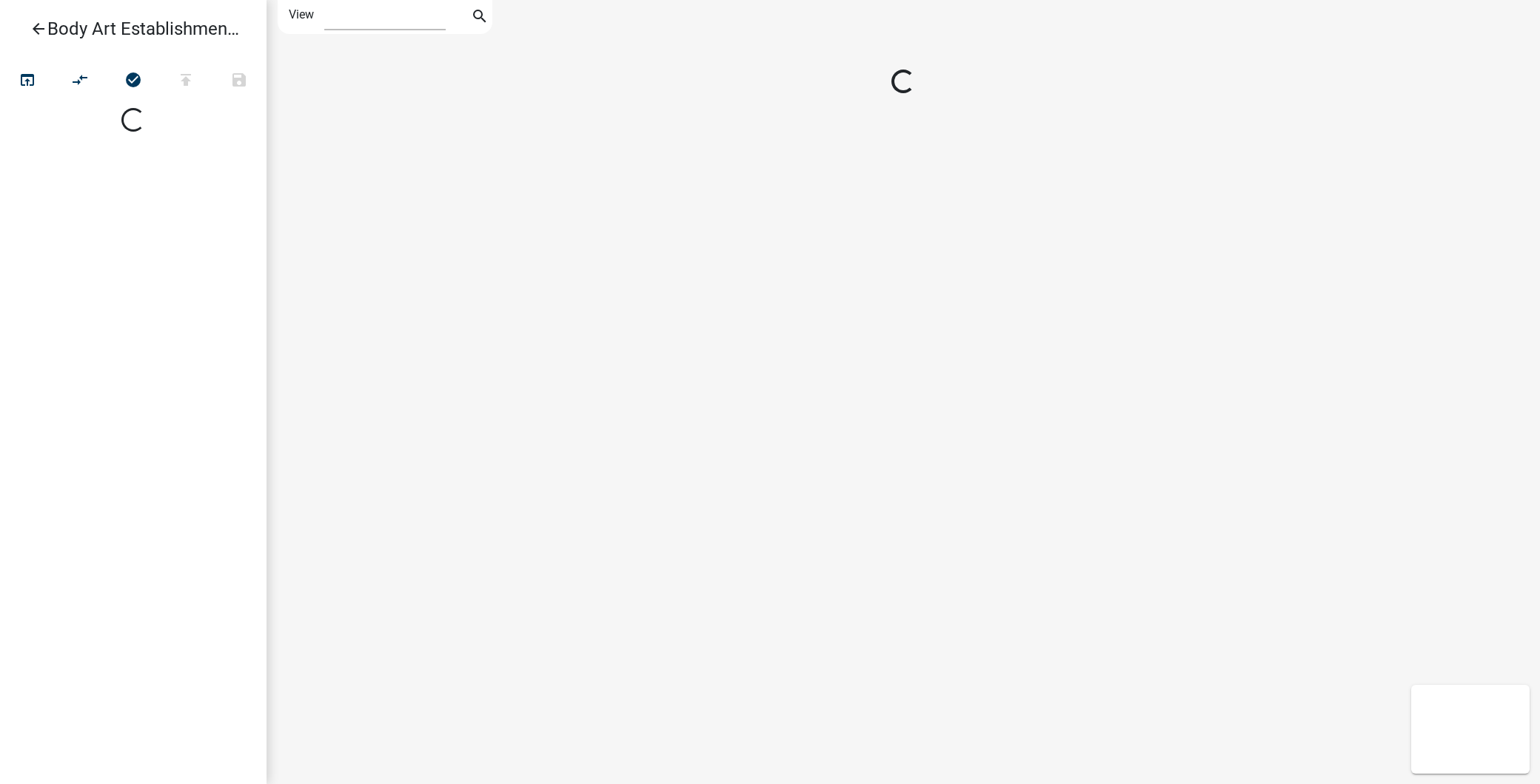
select select "1"
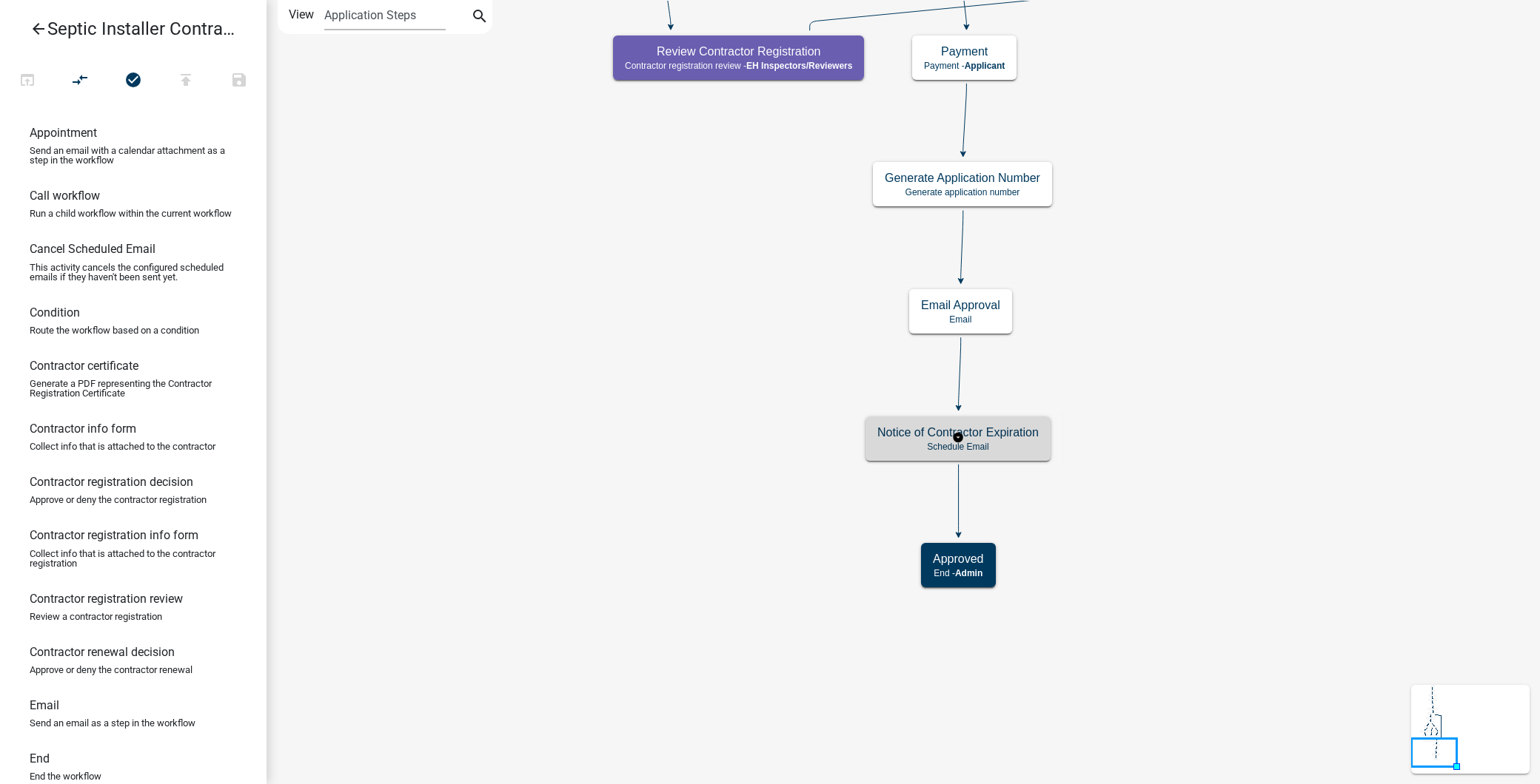
click at [976, 439] on h5 "Notice of Contractor Expiration" at bounding box center [957, 432] width 162 height 14
click at [990, 440] on div "Notice of Contractor Expiration Schedule Email" at bounding box center [958, 438] width 185 height 45
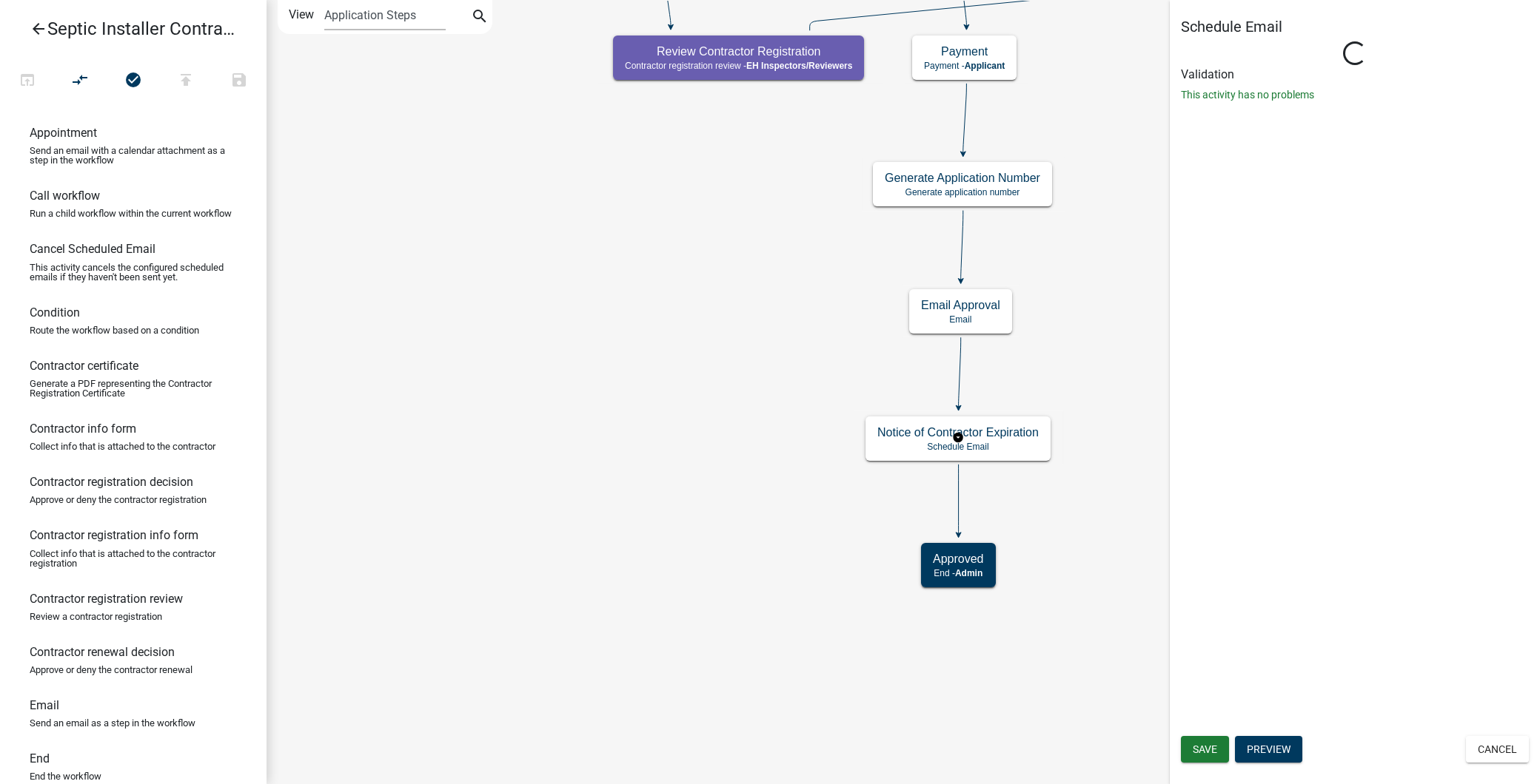
select select "12: 12:00 PM"
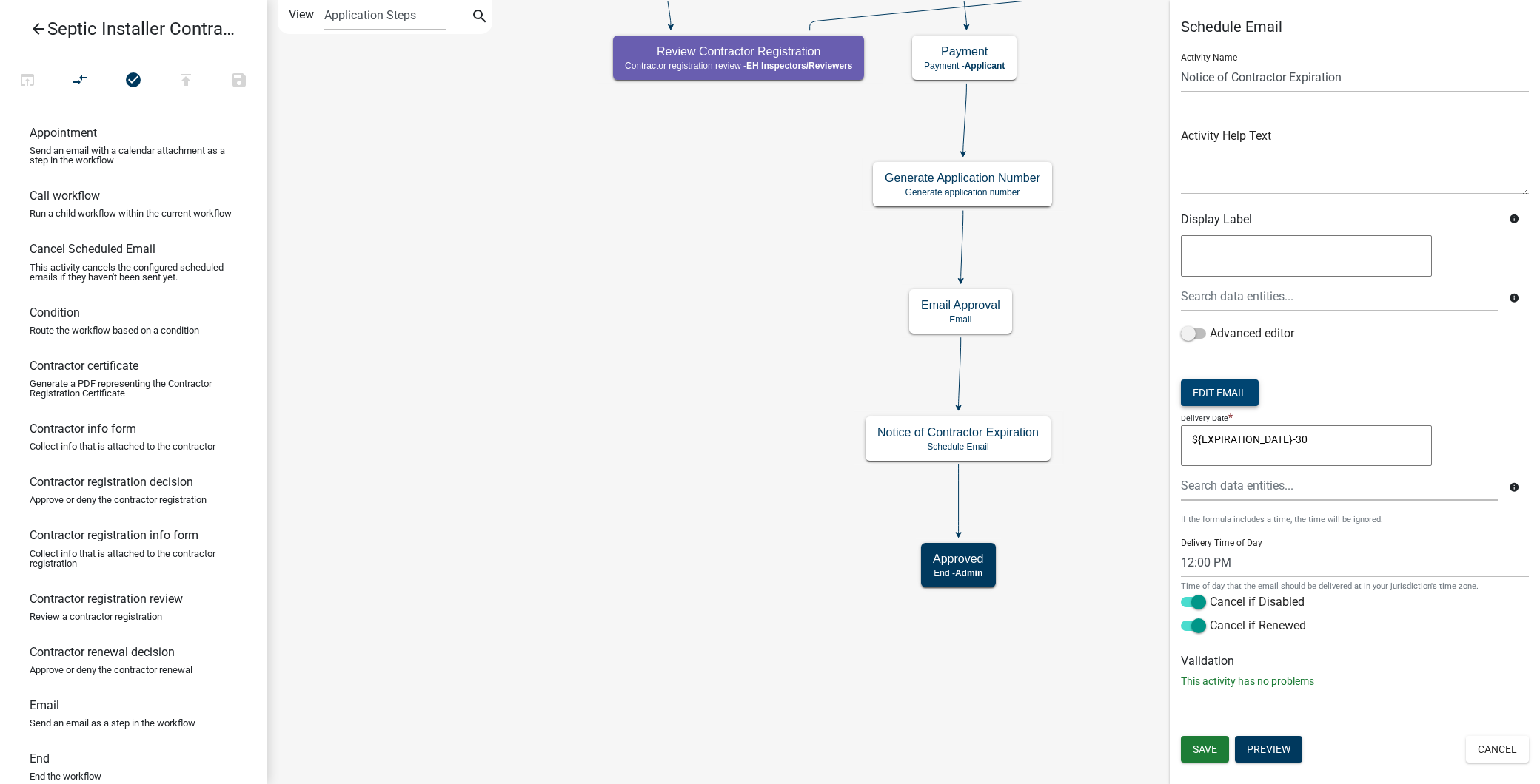
click at [1233, 394] on button "Edit Email" at bounding box center [1219, 393] width 77 height 27
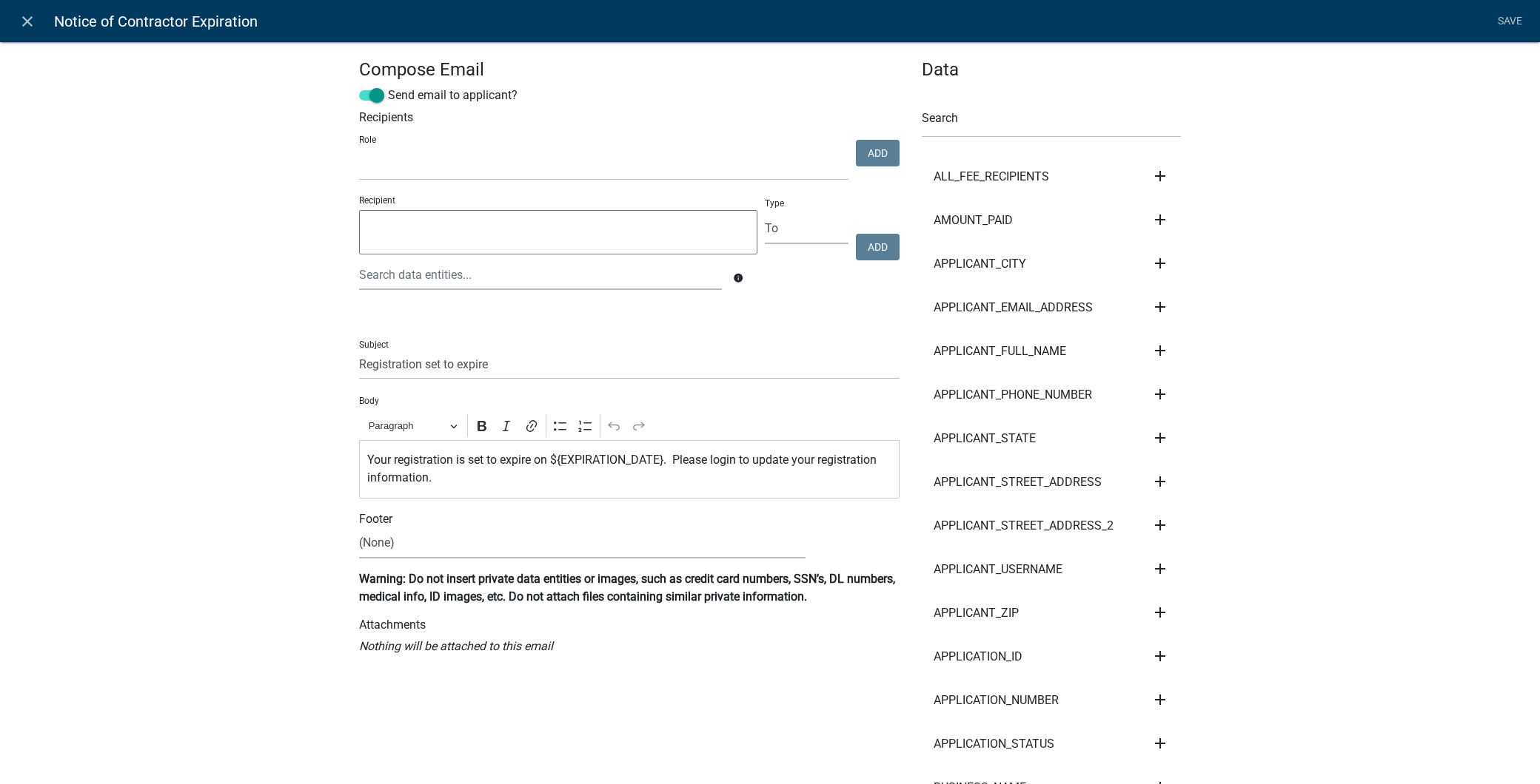
select select
click at [33, 24] on icon "close" at bounding box center [27, 21] width 17 height 17
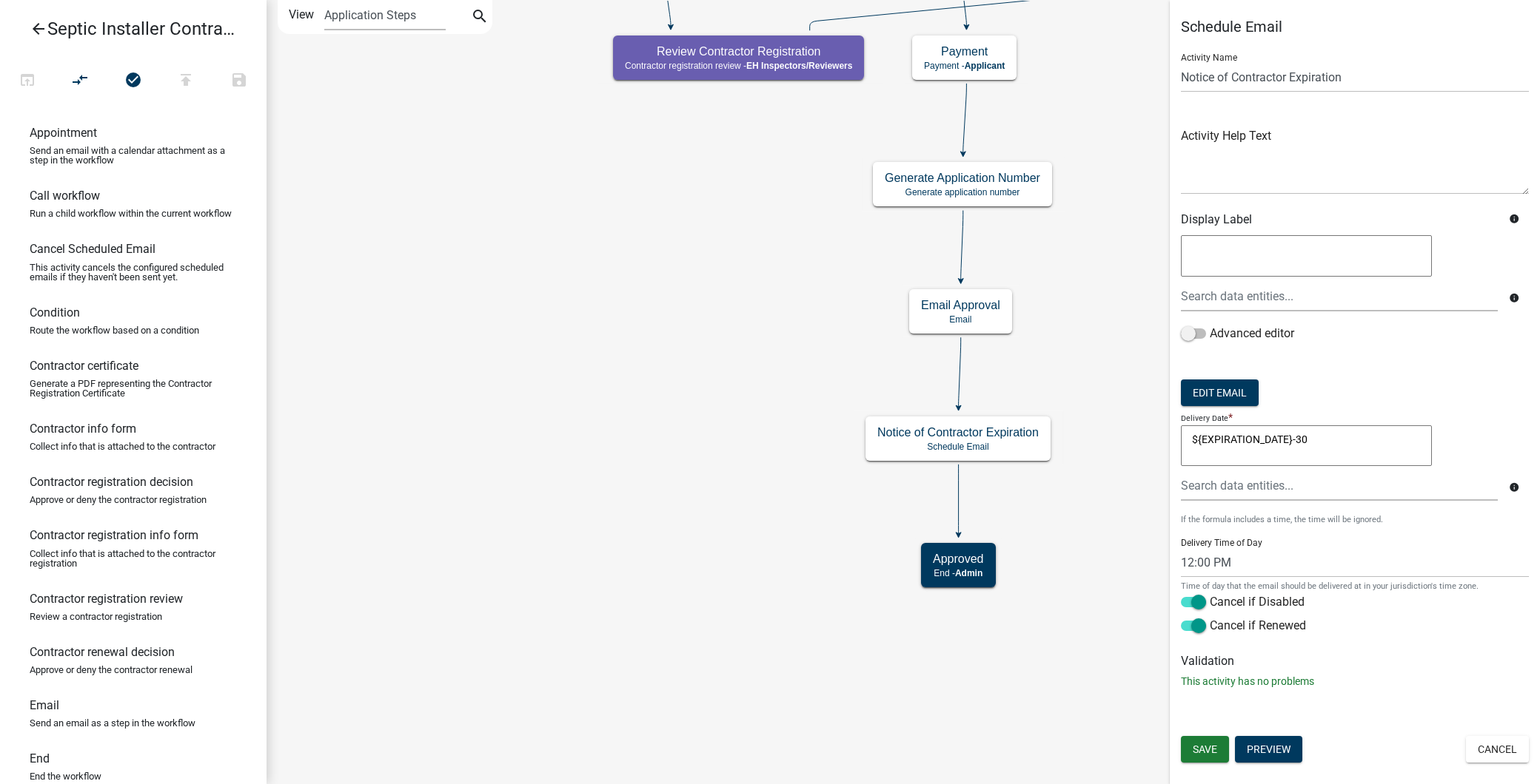
click at [30, 27] on icon "arrow_back" at bounding box center [38, 30] width 17 height 20
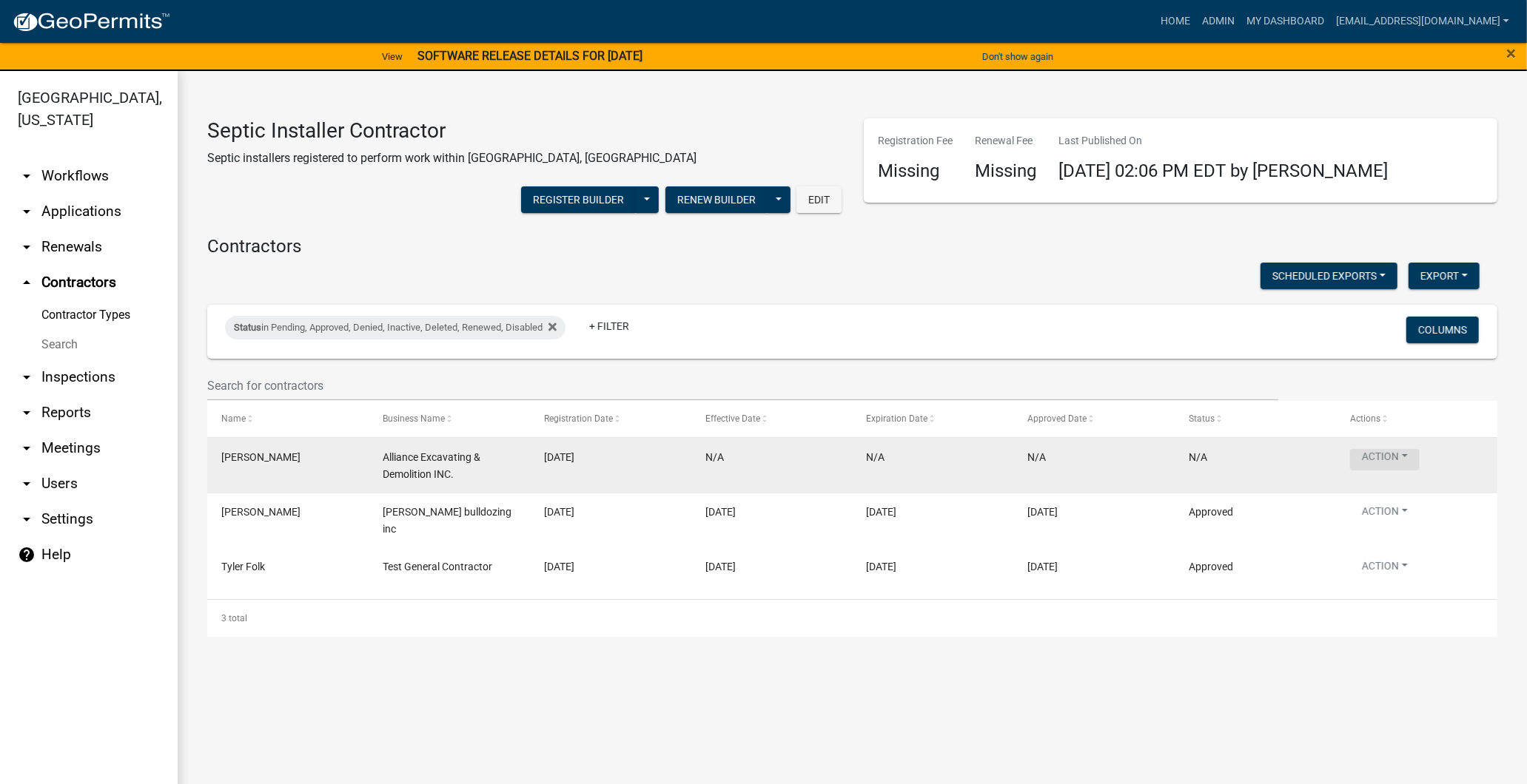
click at [1393, 449] on button "Action" at bounding box center [1385, 459] width 70 height 21
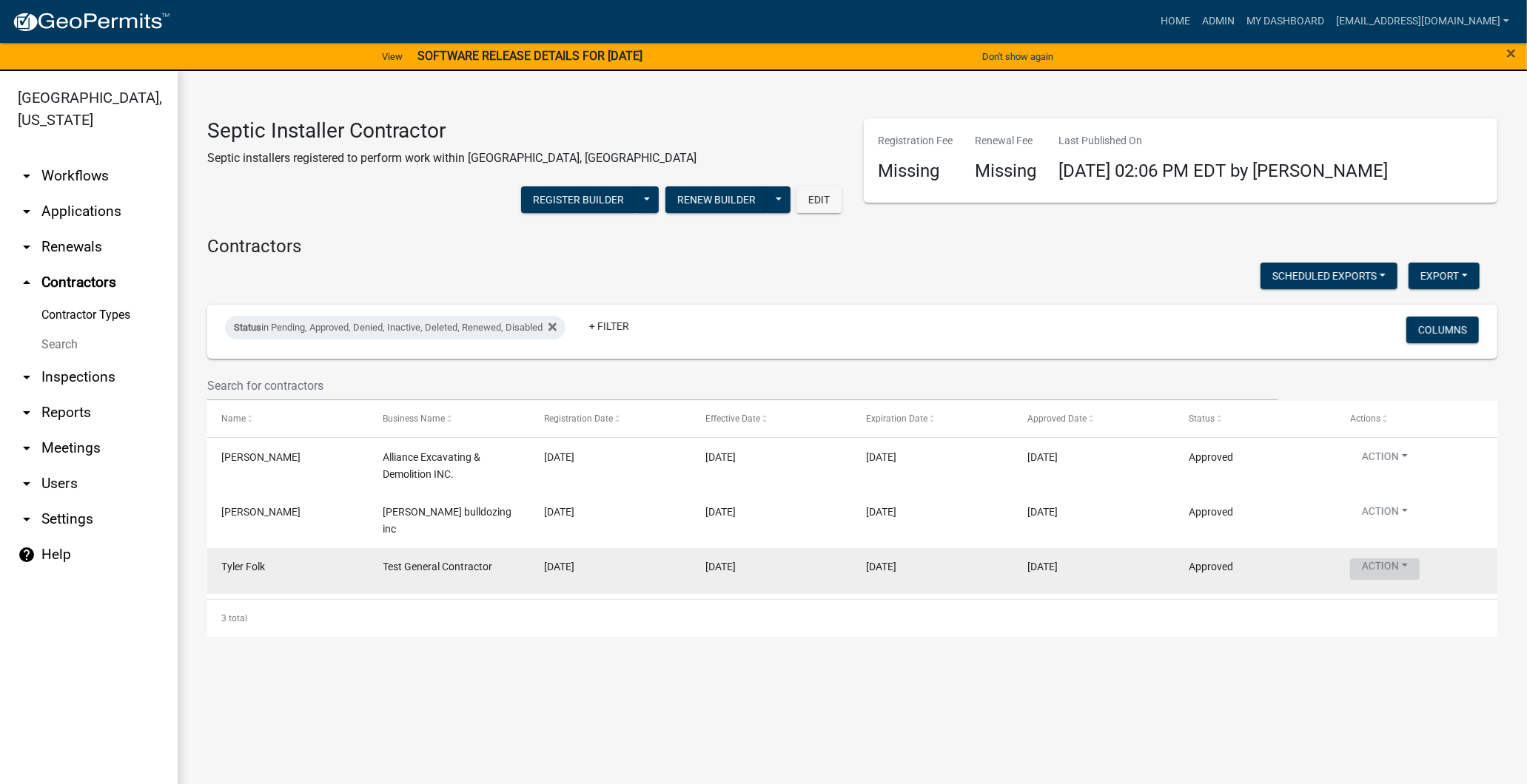
click at [1372, 559] on button "Action" at bounding box center [1385, 569] width 70 height 21
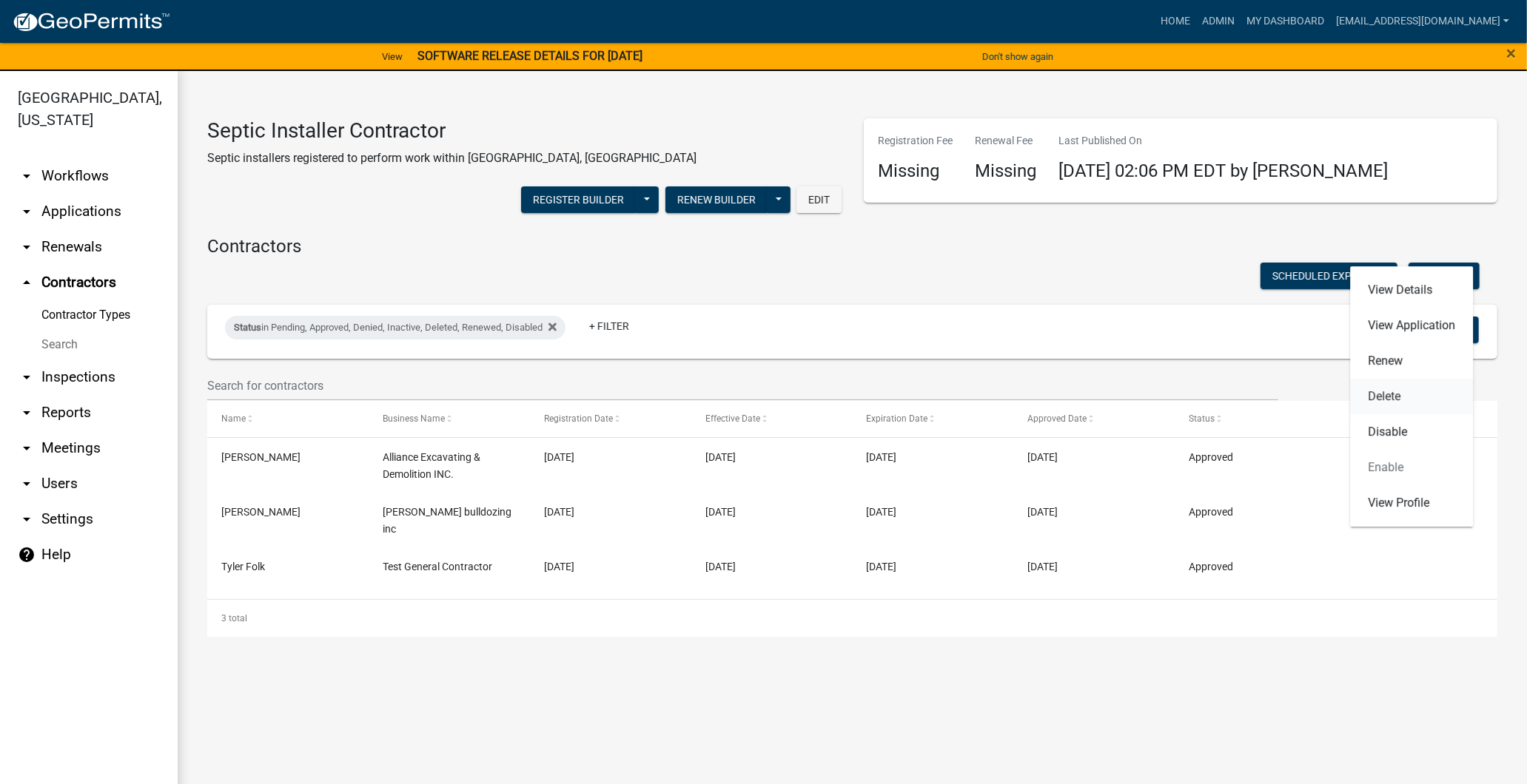
click at [1404, 403] on link "Delete" at bounding box center [1412, 397] width 123 height 36
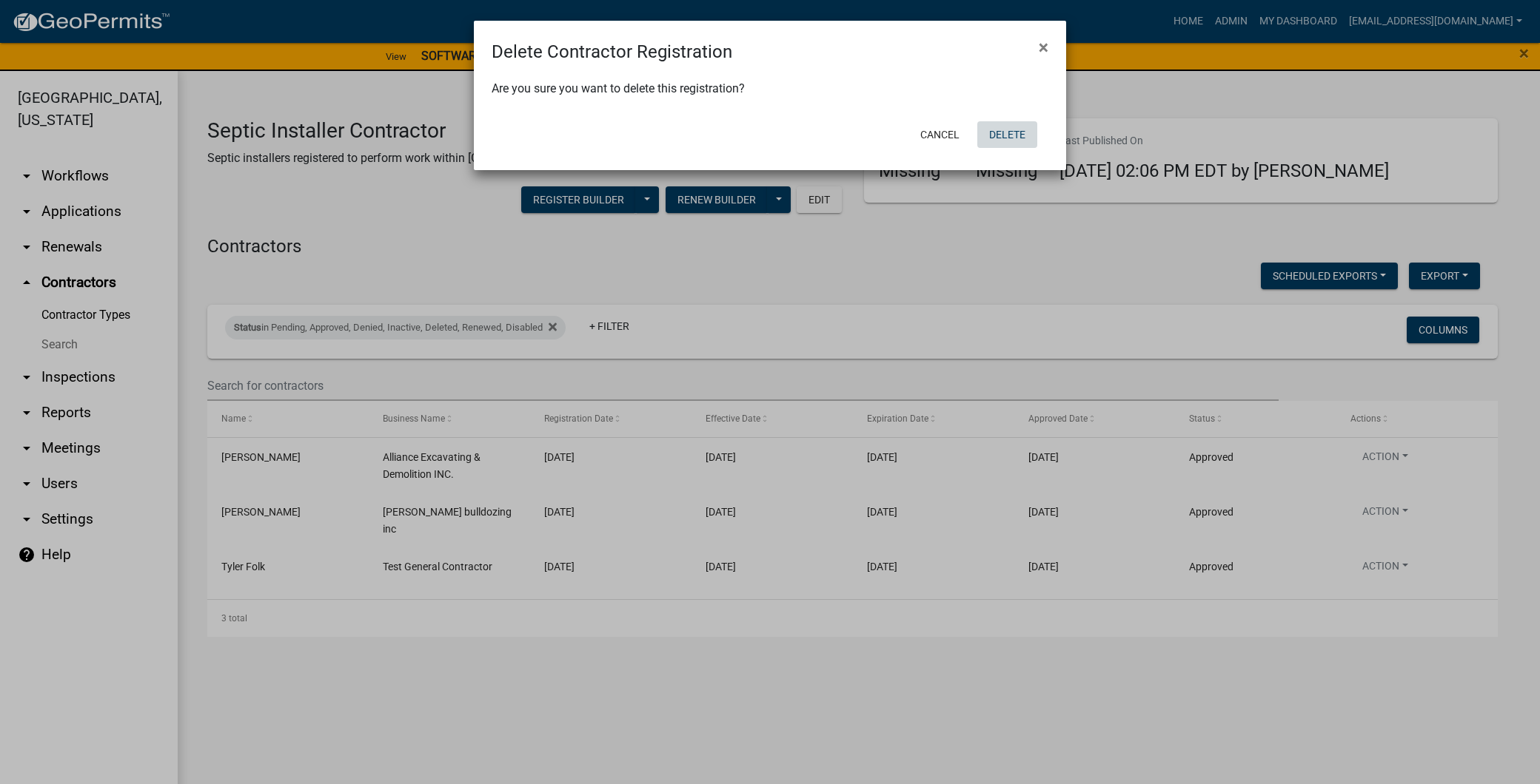
click at [1010, 138] on button "Delete" at bounding box center [1007, 134] width 60 height 27
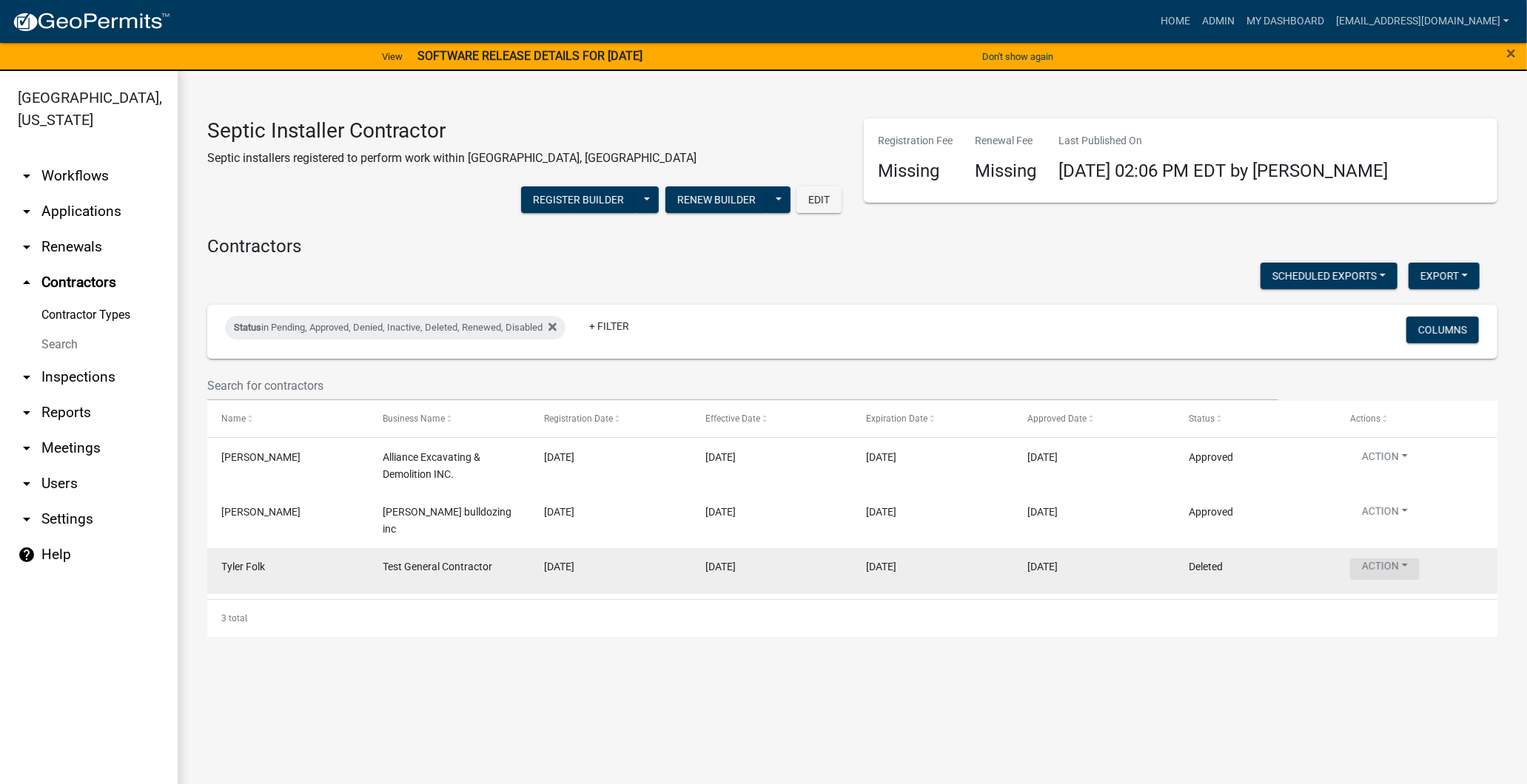
click at [1394, 559] on button "Action" at bounding box center [1385, 569] width 70 height 21
click at [1486, 551] on datatable-body-cell "Action" at bounding box center [1416, 571] width 162 height 46
click at [1399, 559] on button "Action" at bounding box center [1385, 569] width 70 height 21
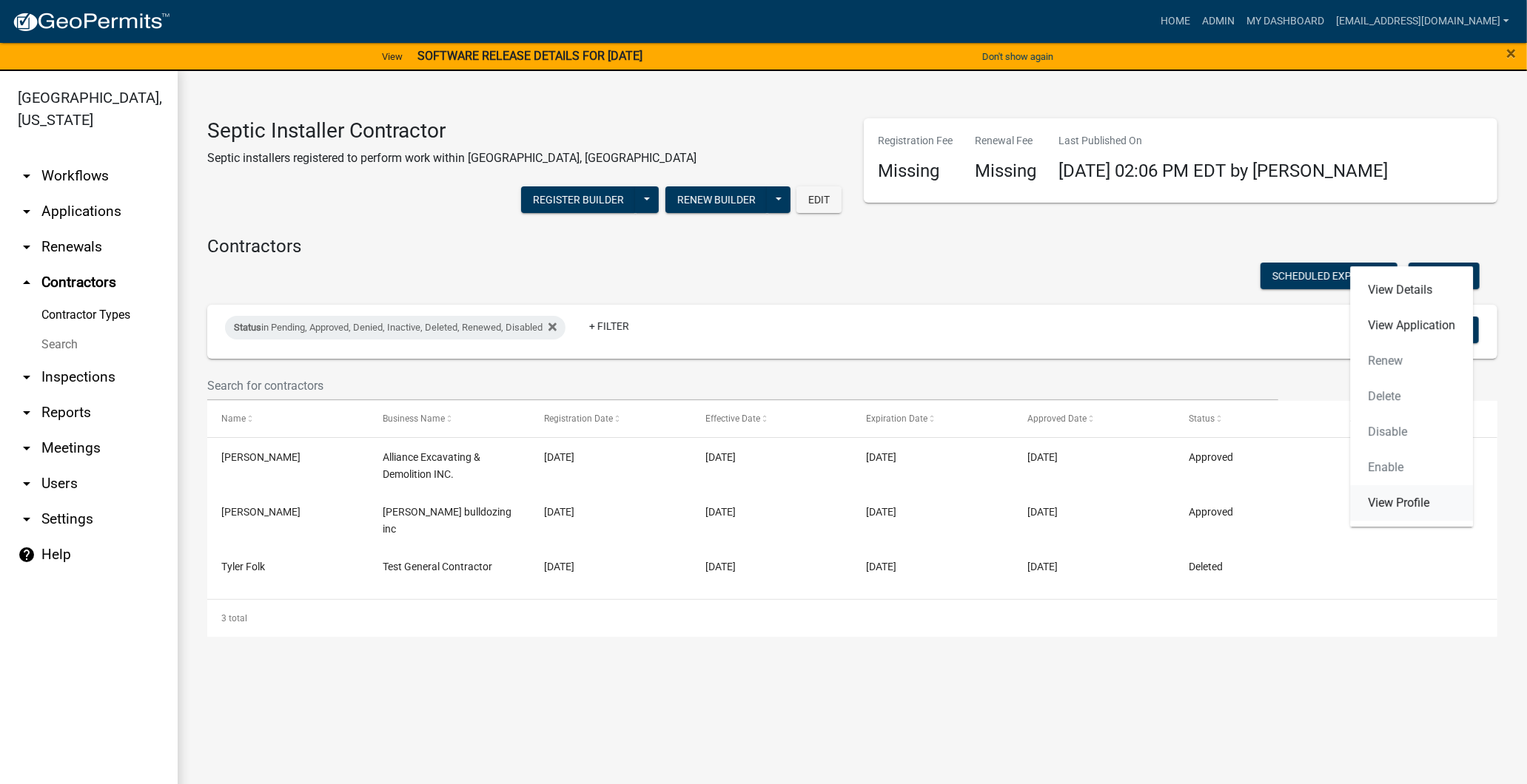
click at [1418, 506] on link "View Profile" at bounding box center [1412, 503] width 123 height 36
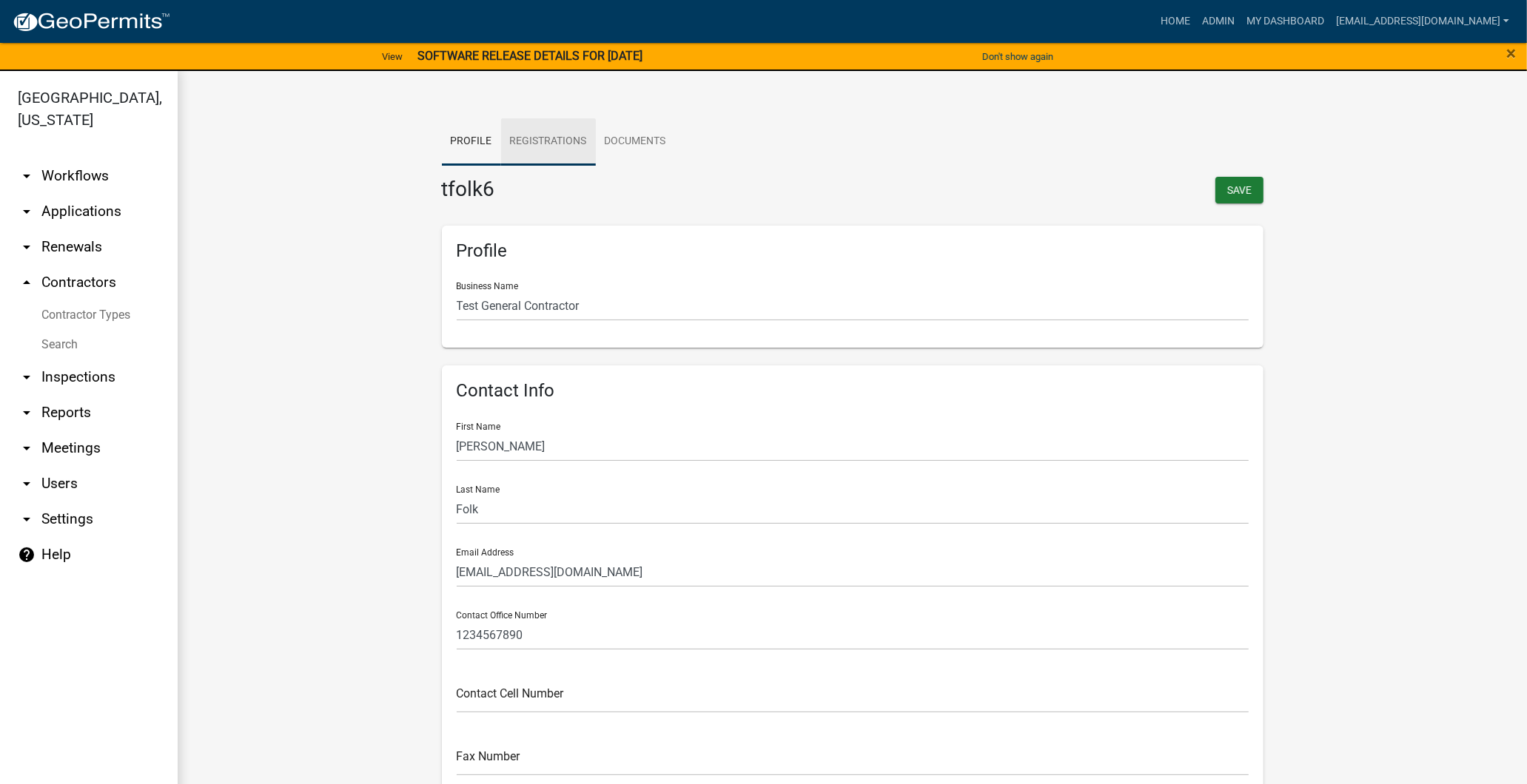
click at [532, 144] on link "Registrations" at bounding box center [548, 142] width 95 height 47
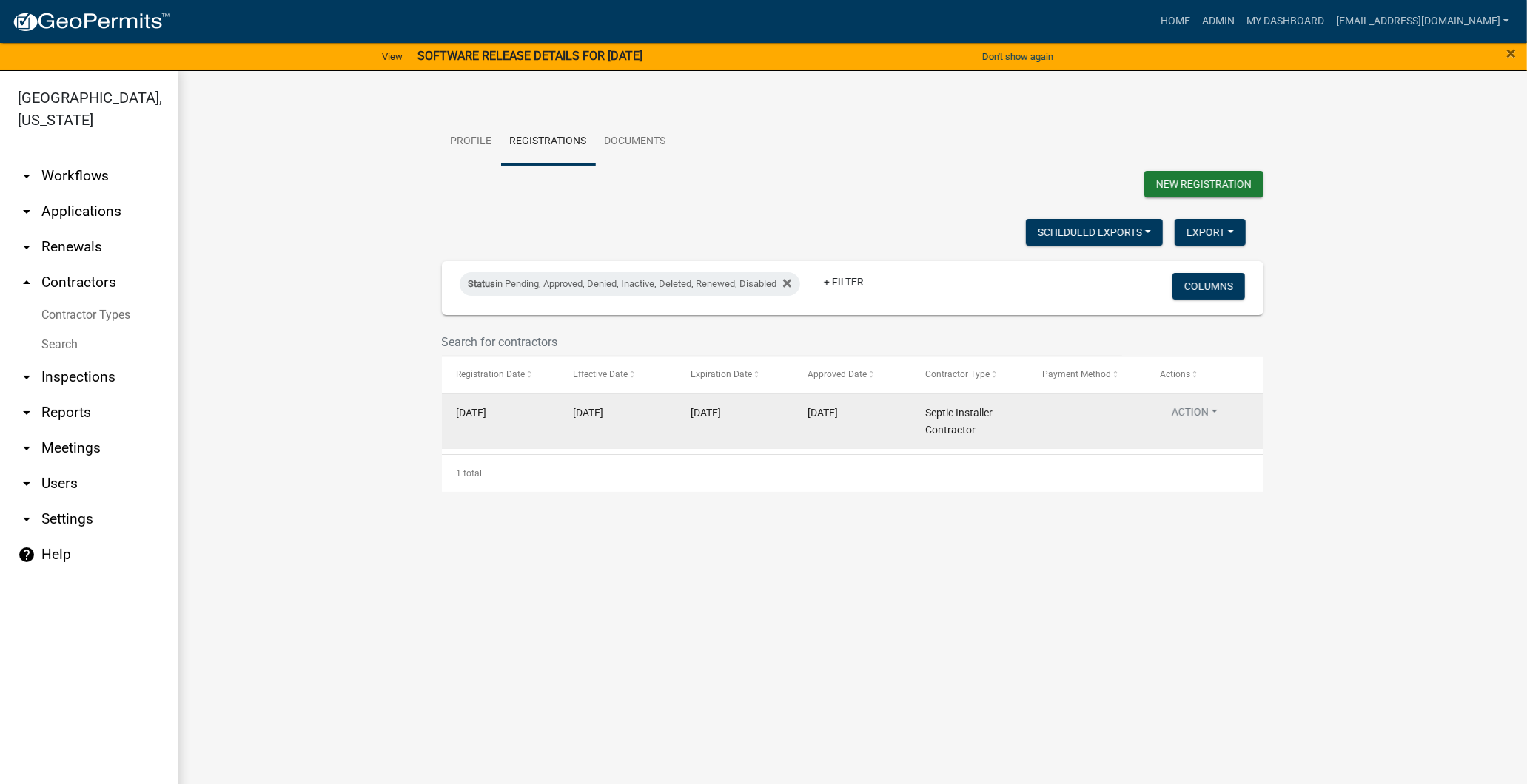
click at [1204, 414] on button "Action" at bounding box center [1195, 416] width 70 height 21
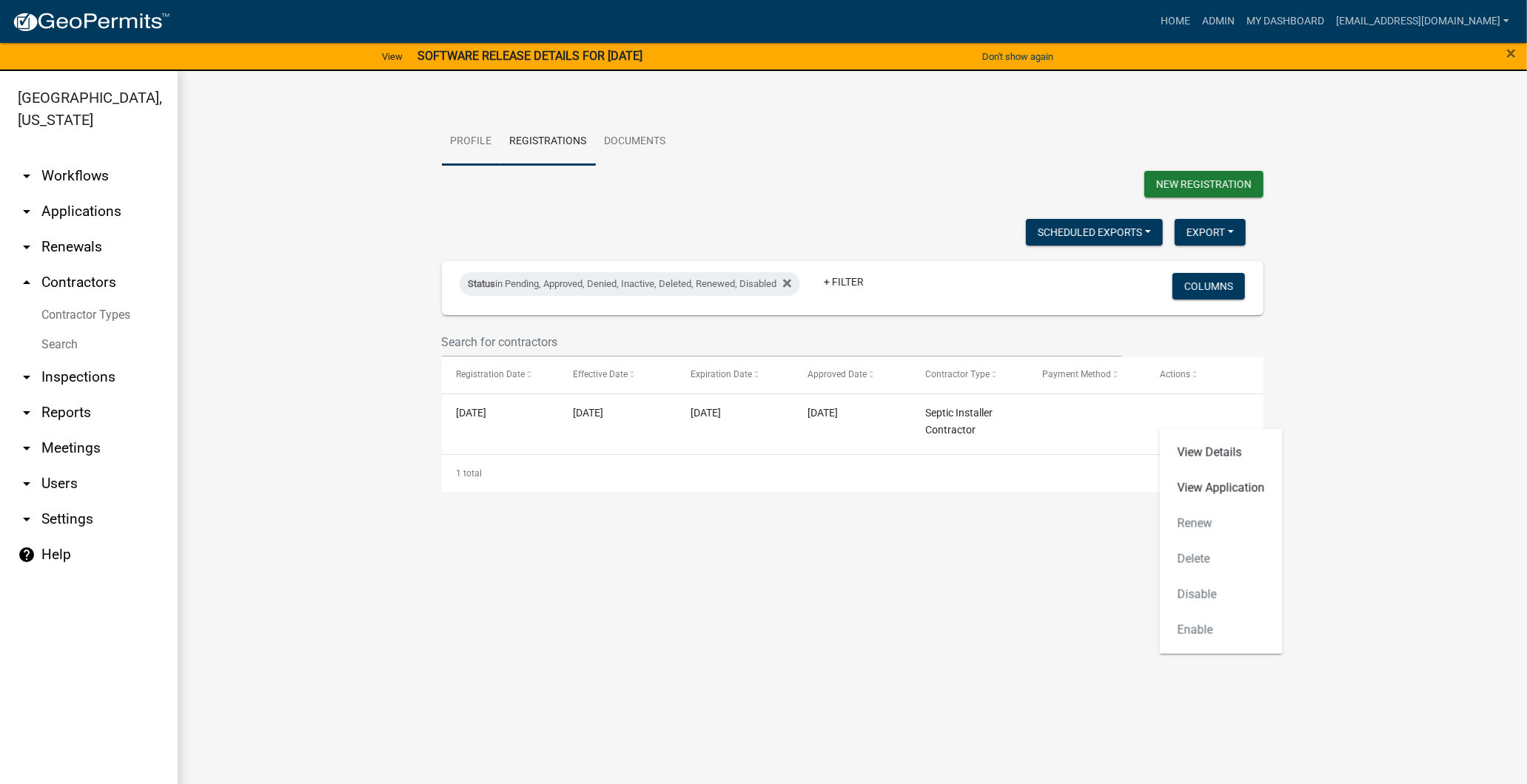
click at [473, 128] on link "Profile" at bounding box center [472, 142] width 59 height 47
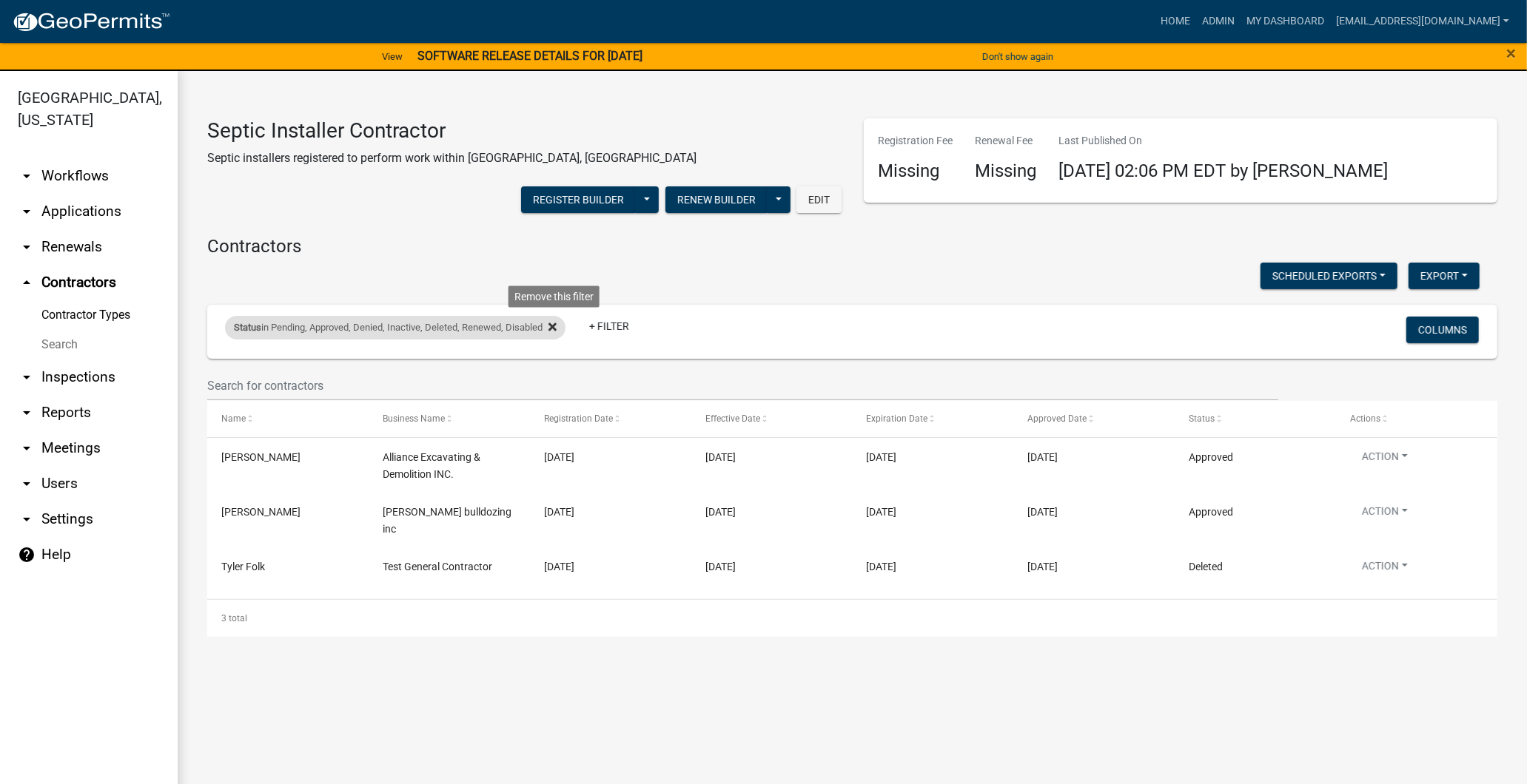
click at [557, 321] on icon at bounding box center [552, 328] width 8 height 12
